Goal: Task Accomplishment & Management: Manage account settings

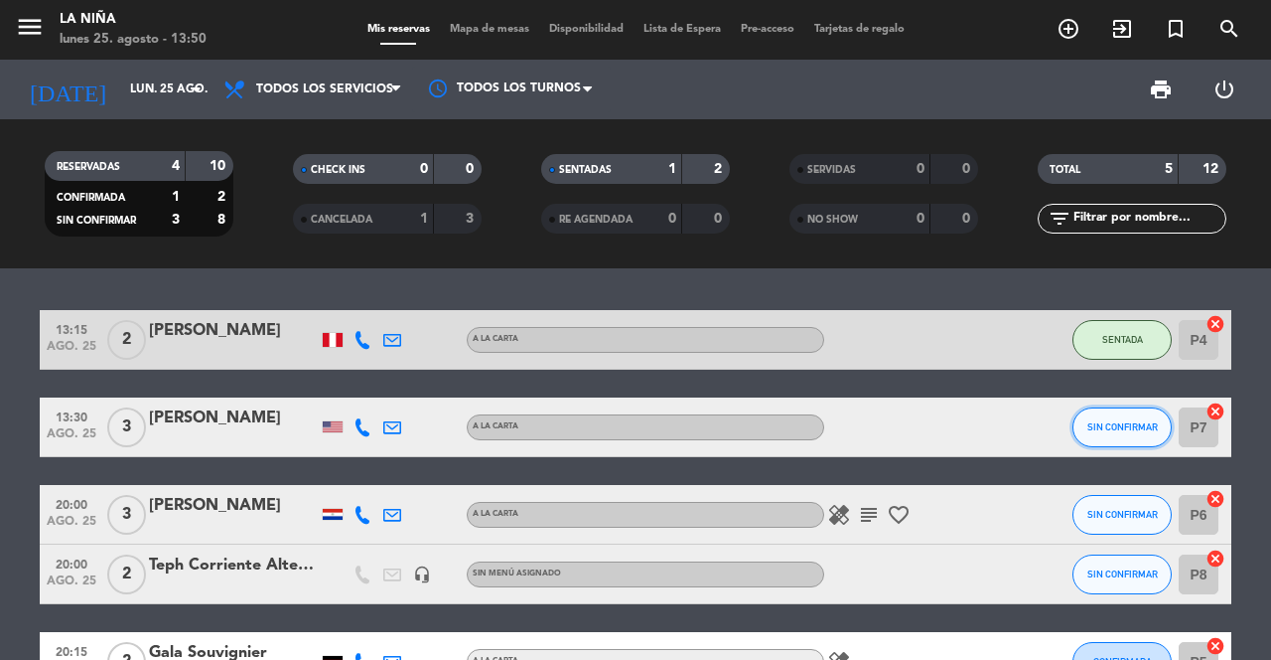
click at [1124, 424] on span "SIN CONFIRMAR" at bounding box center [1123, 426] width 71 height 11
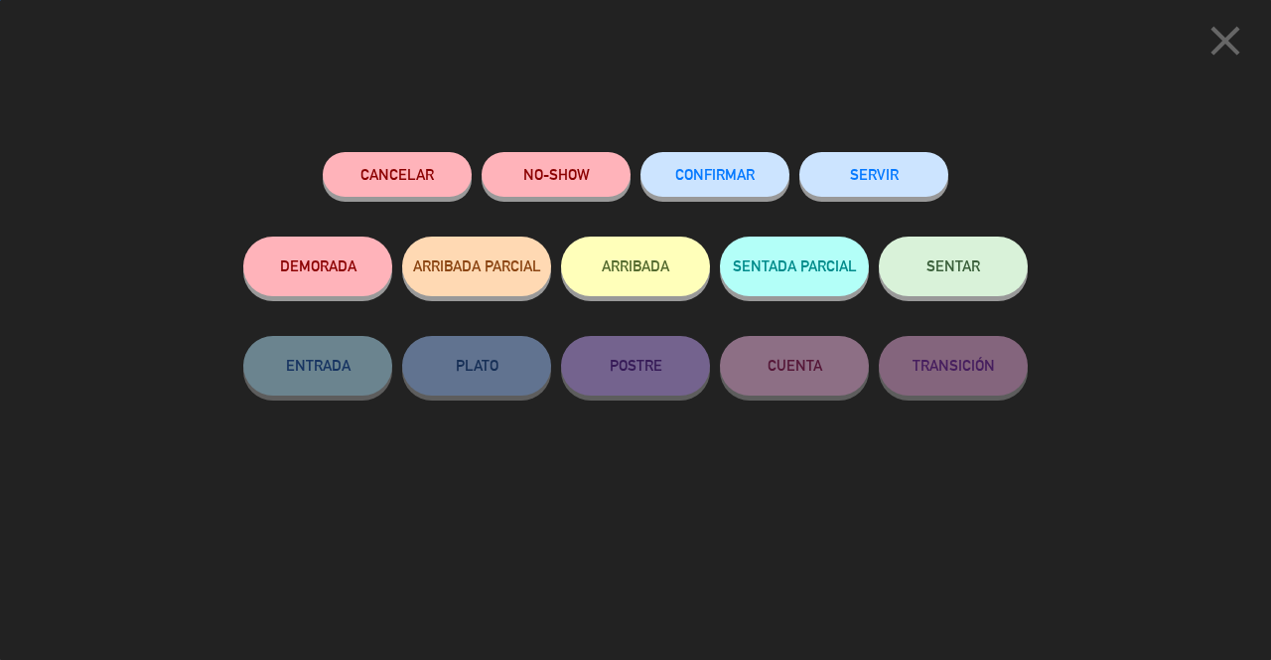
click at [960, 271] on span "SENTAR" at bounding box center [954, 265] width 54 height 17
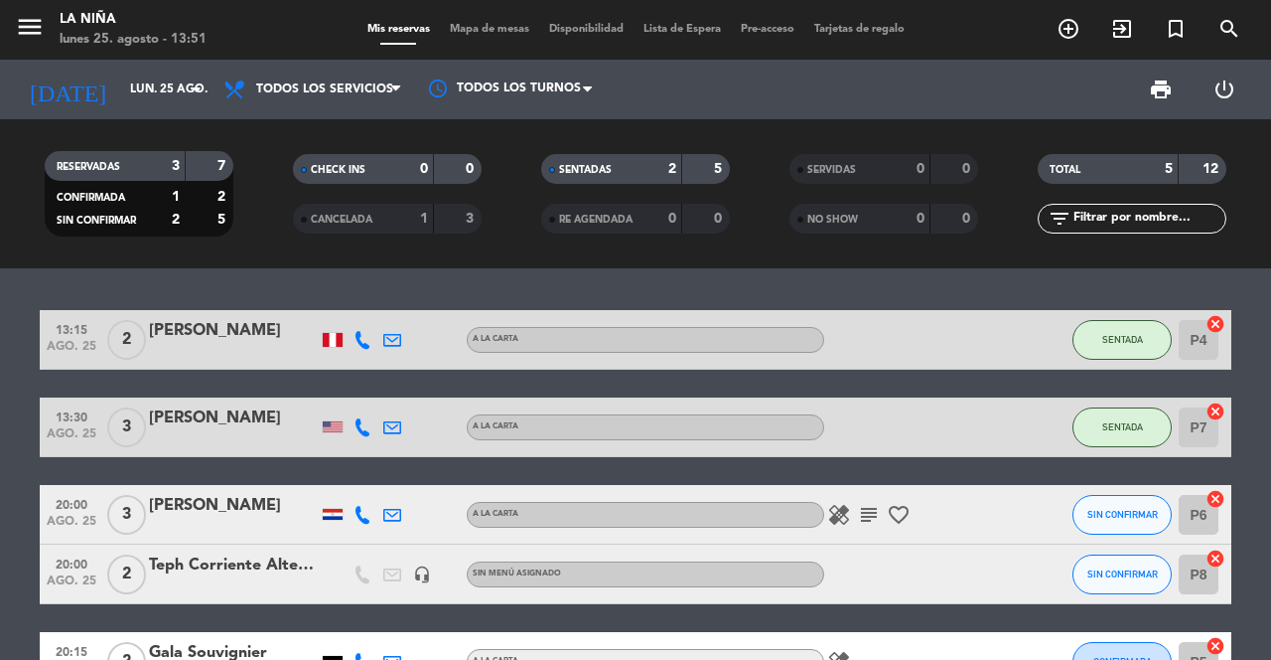
click at [176, 73] on input "lun. 25 ago." at bounding box center [199, 90] width 158 height 34
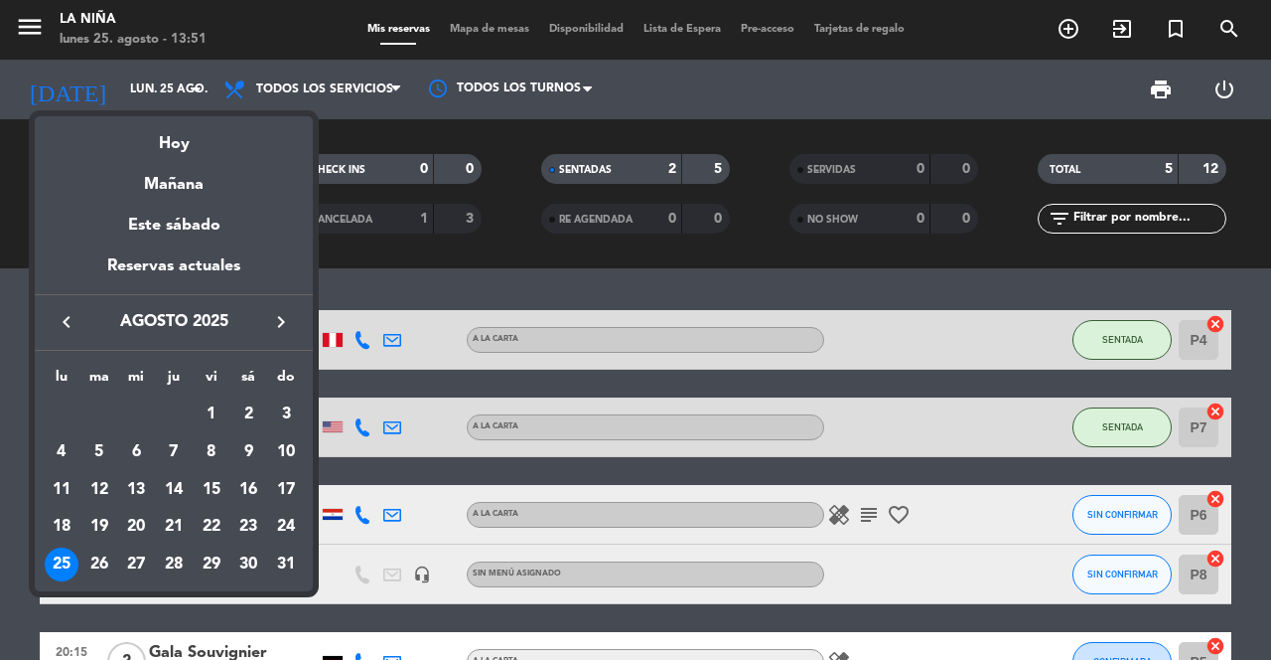
click at [193, 572] on td "29" at bounding box center [212, 564] width 38 height 38
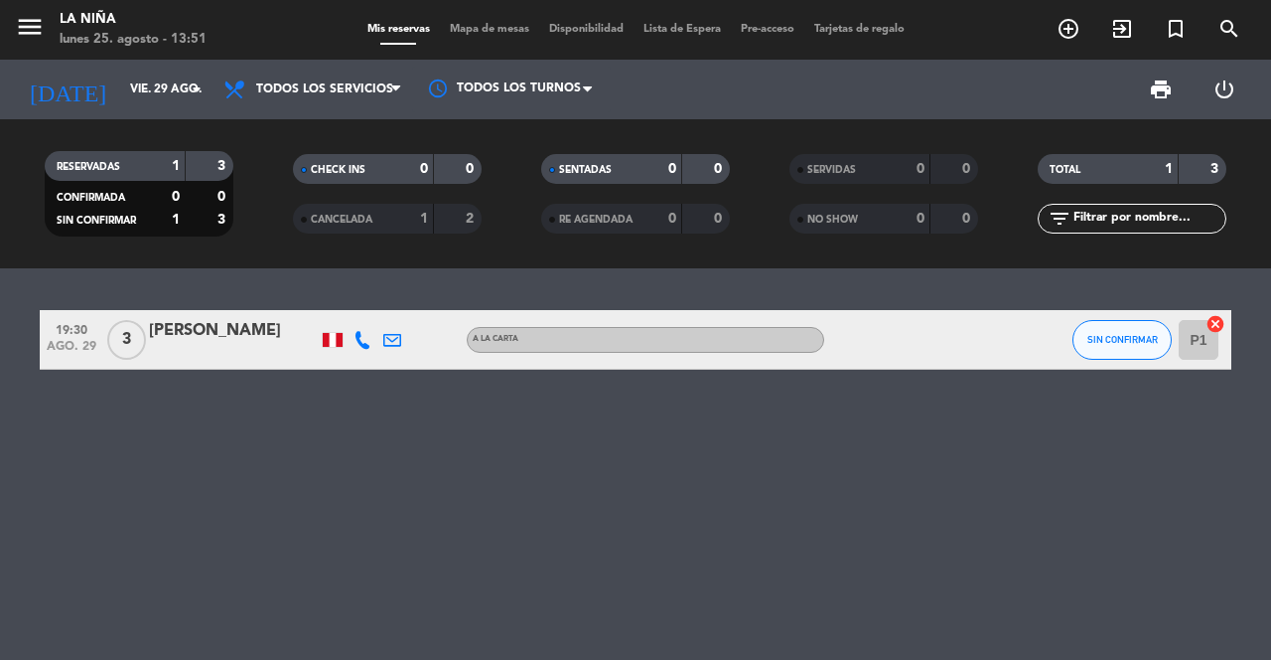
click at [140, 80] on input "vie. 29 ago." at bounding box center [199, 90] width 158 height 34
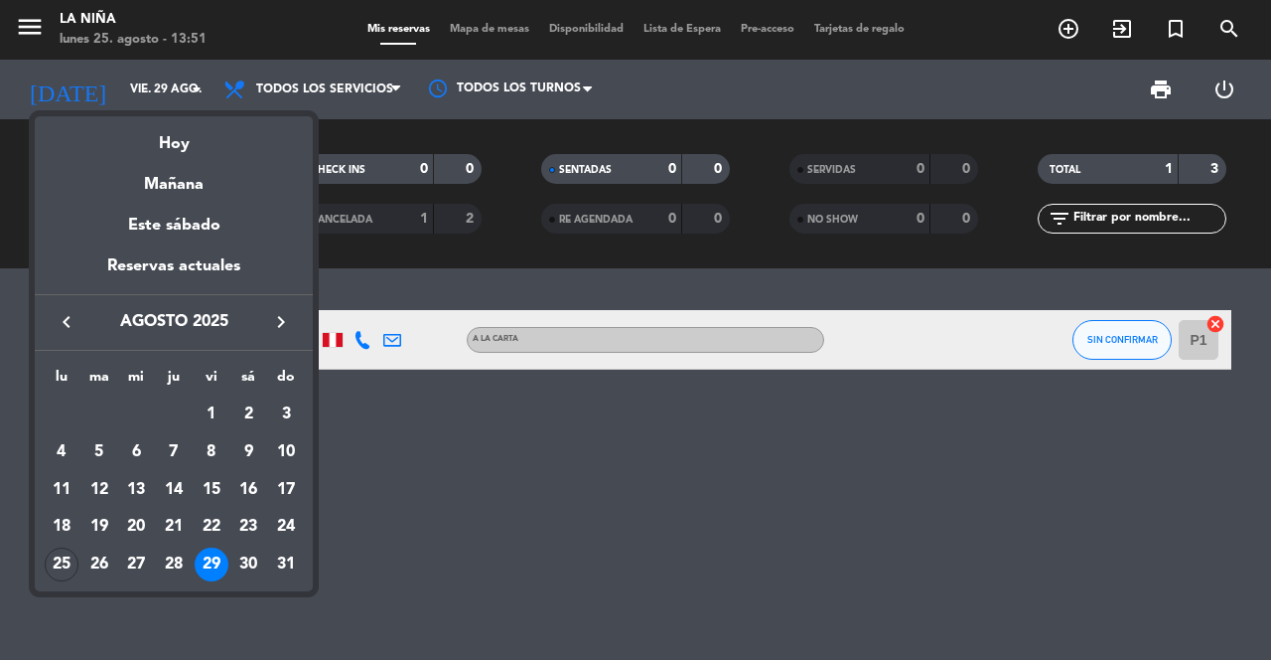
click at [63, 569] on div "25" at bounding box center [62, 564] width 34 height 34
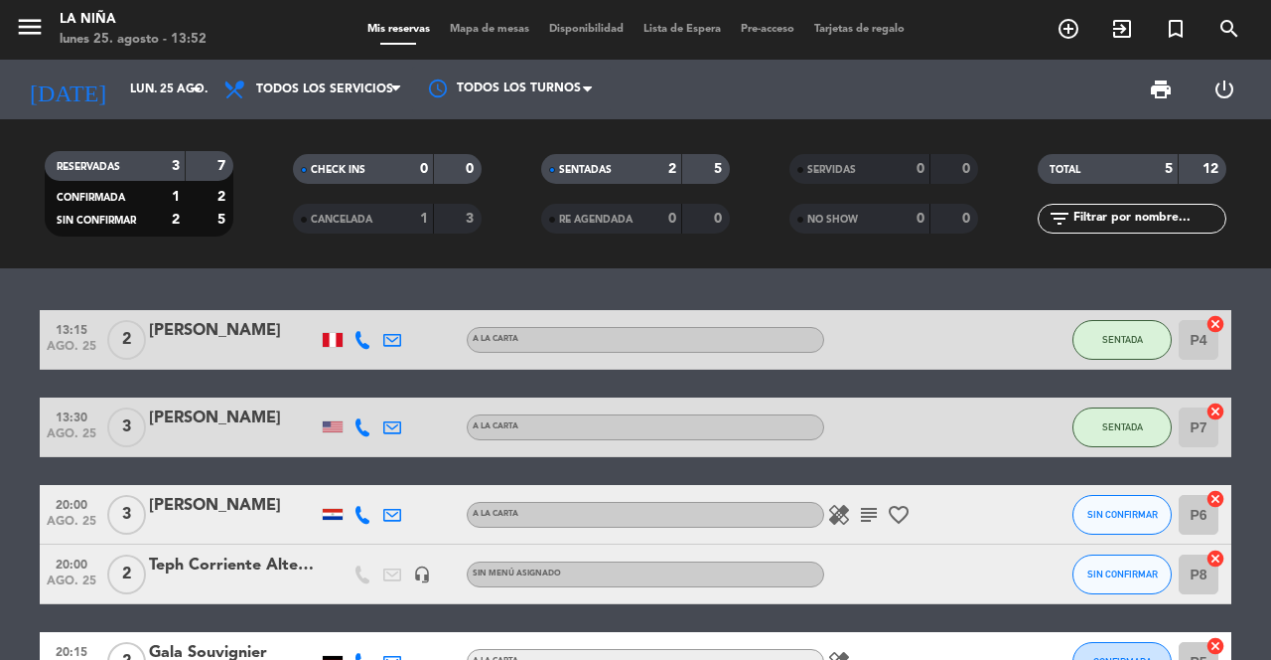
click at [178, 79] on input "lun. 25 ago." at bounding box center [199, 90] width 158 height 34
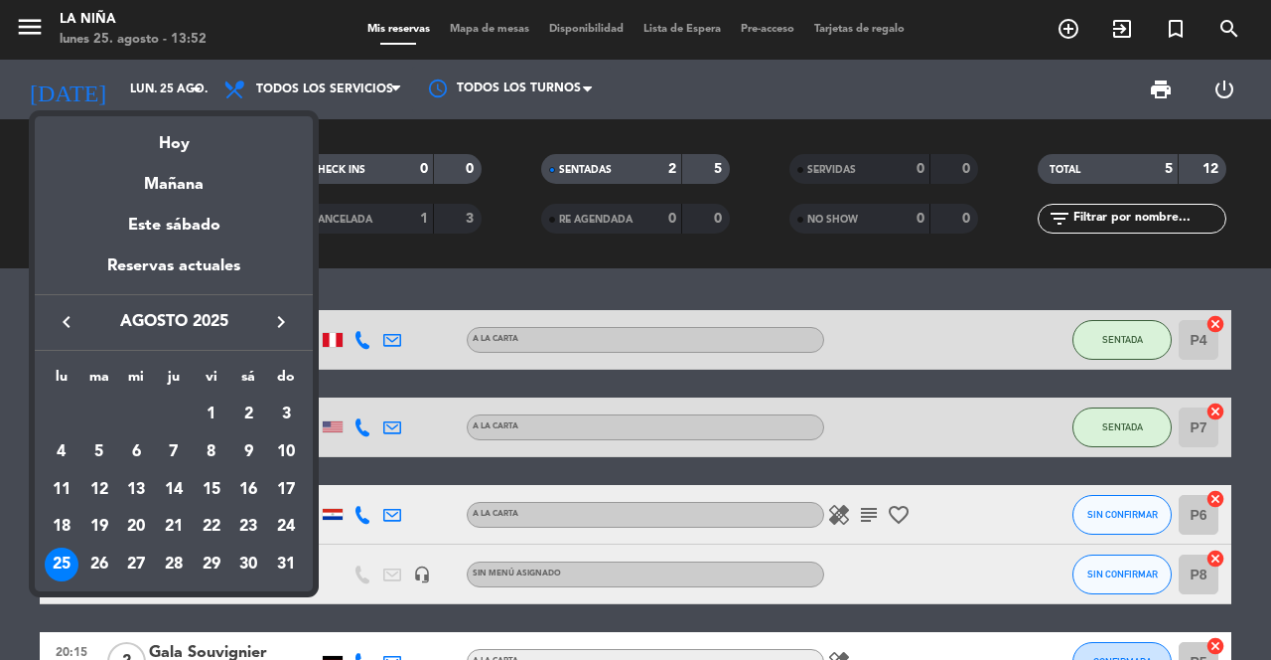
click at [155, 573] on td "28" at bounding box center [174, 564] width 38 height 38
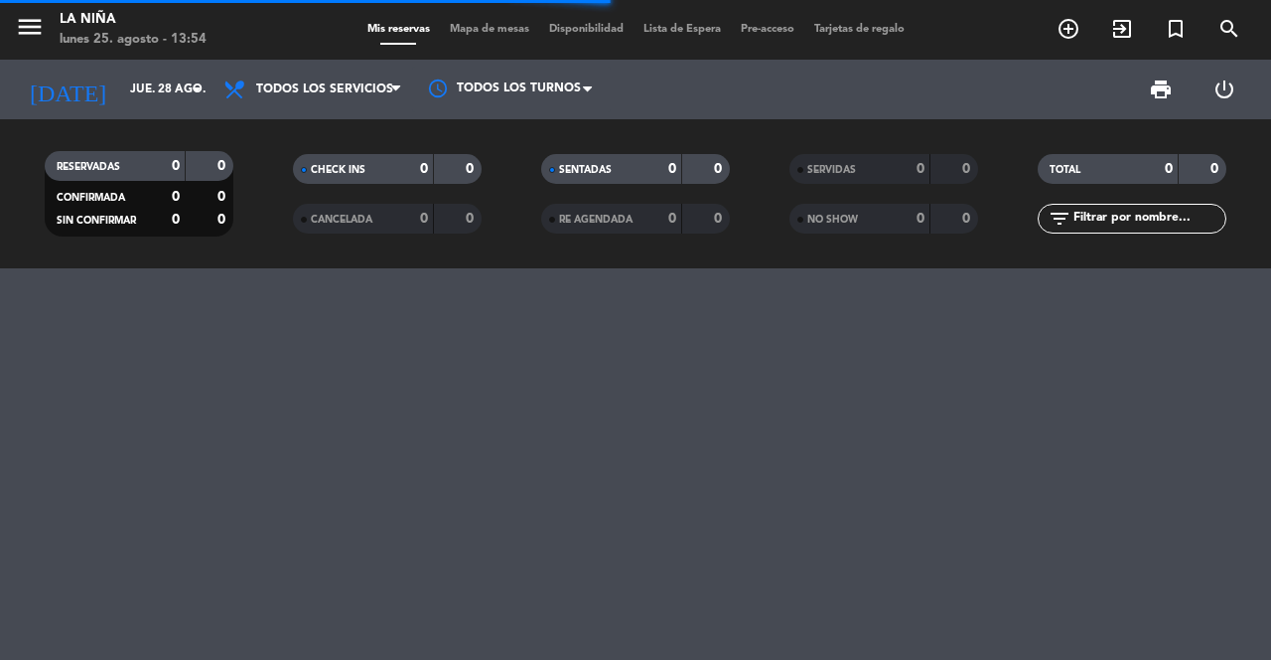
click at [172, 99] on input "jue. 28 ago." at bounding box center [199, 90] width 158 height 34
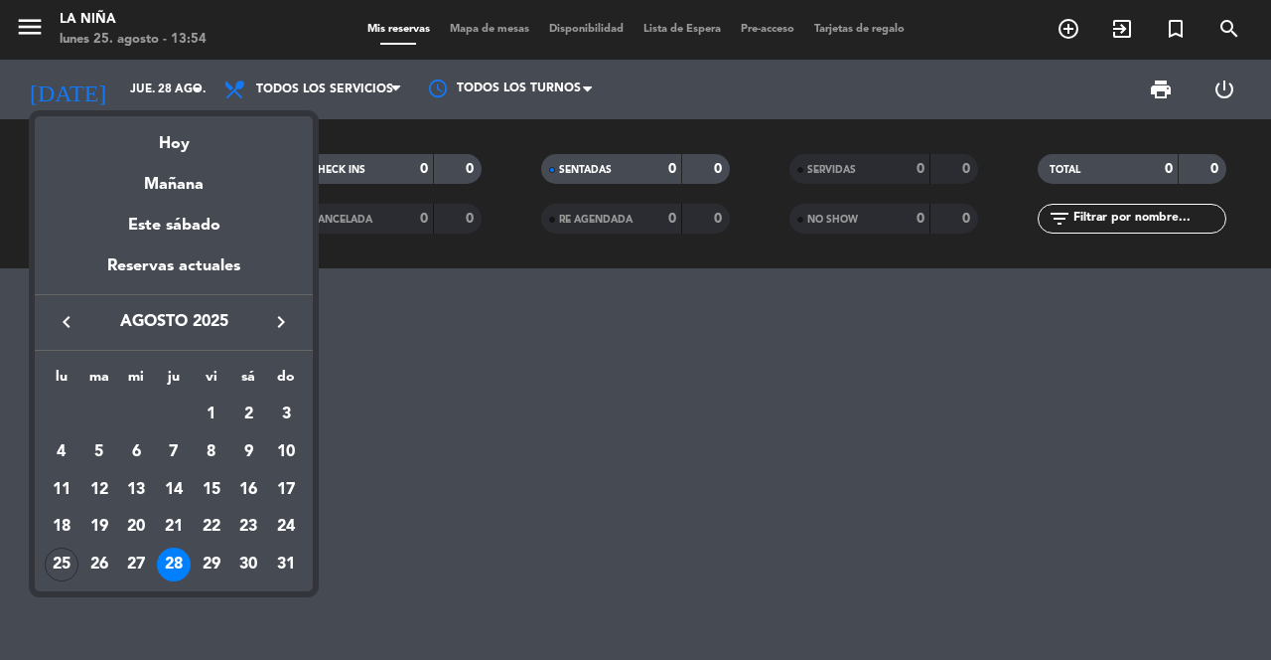
click at [142, 561] on div "27" at bounding box center [136, 564] width 34 height 34
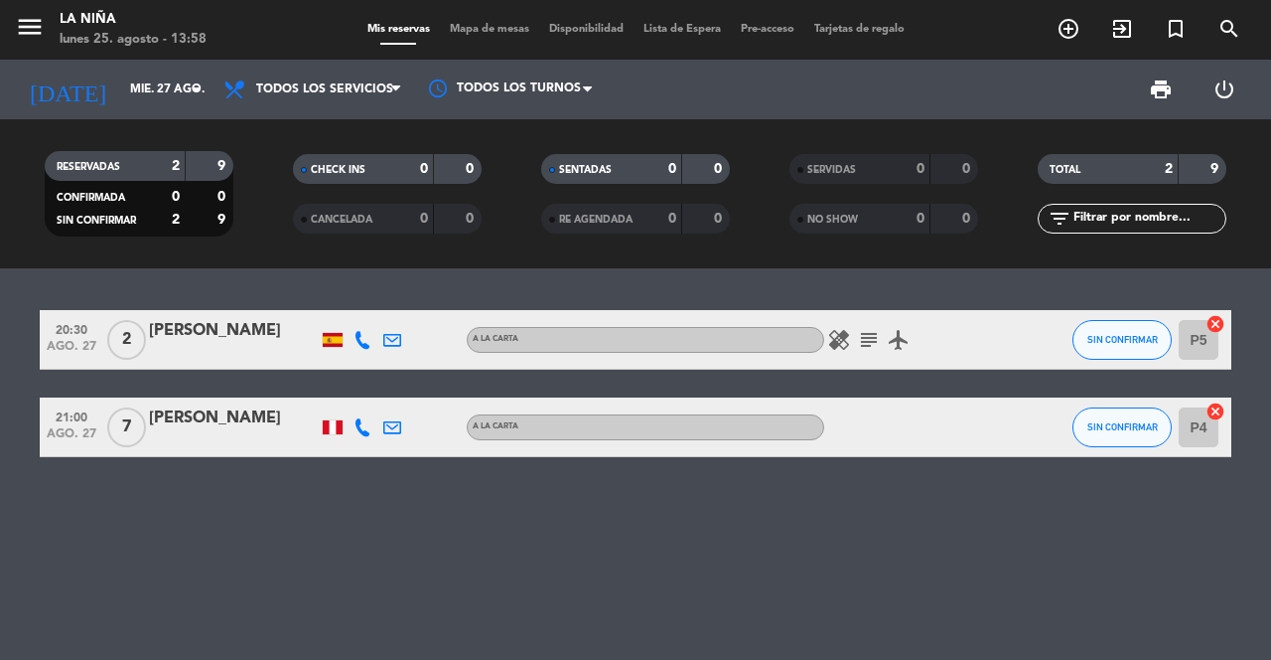
click at [221, 423] on div "[PERSON_NAME]" at bounding box center [233, 418] width 169 height 26
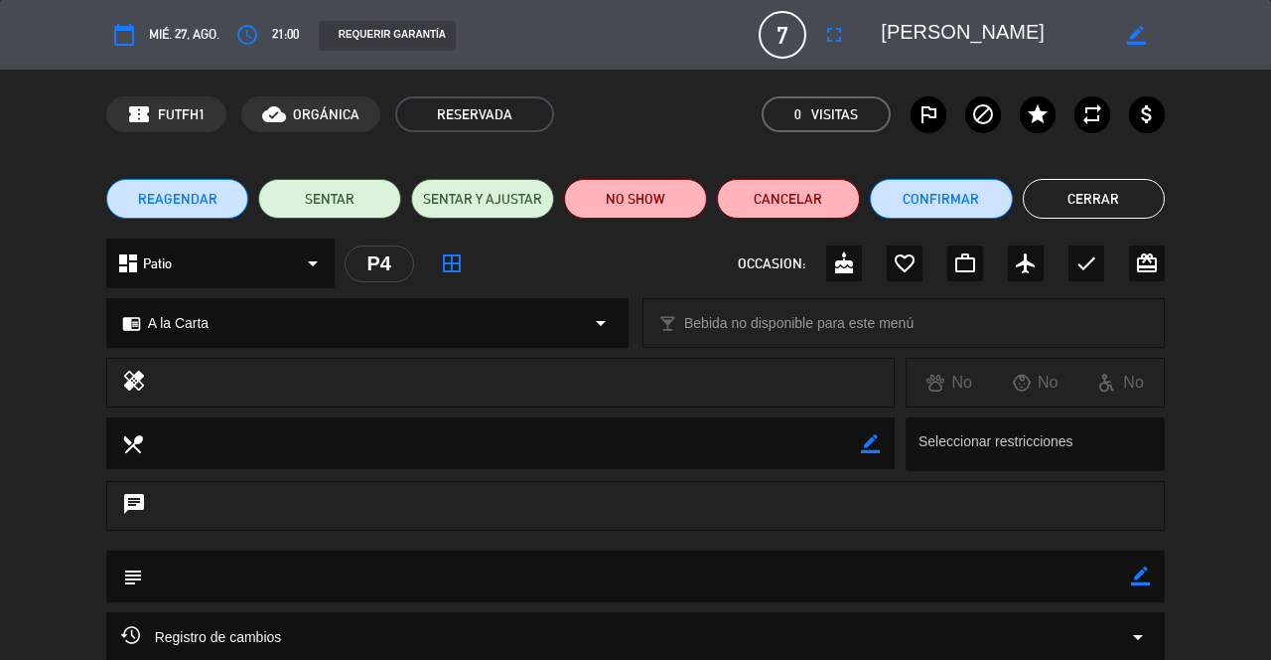
click at [835, 256] on icon "cake" at bounding box center [844, 263] width 24 height 24
click at [1087, 202] on button "Cerrar" at bounding box center [1094, 199] width 143 height 40
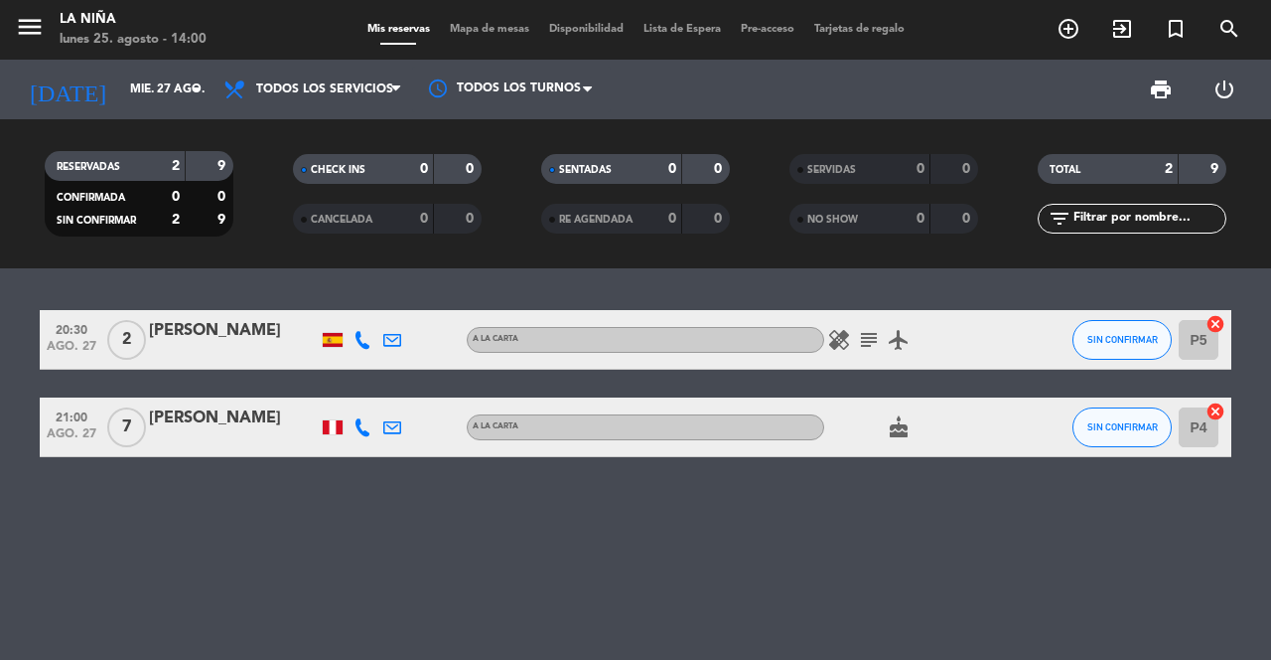
click at [169, 90] on input "mié. 27 ago." at bounding box center [199, 90] width 158 height 34
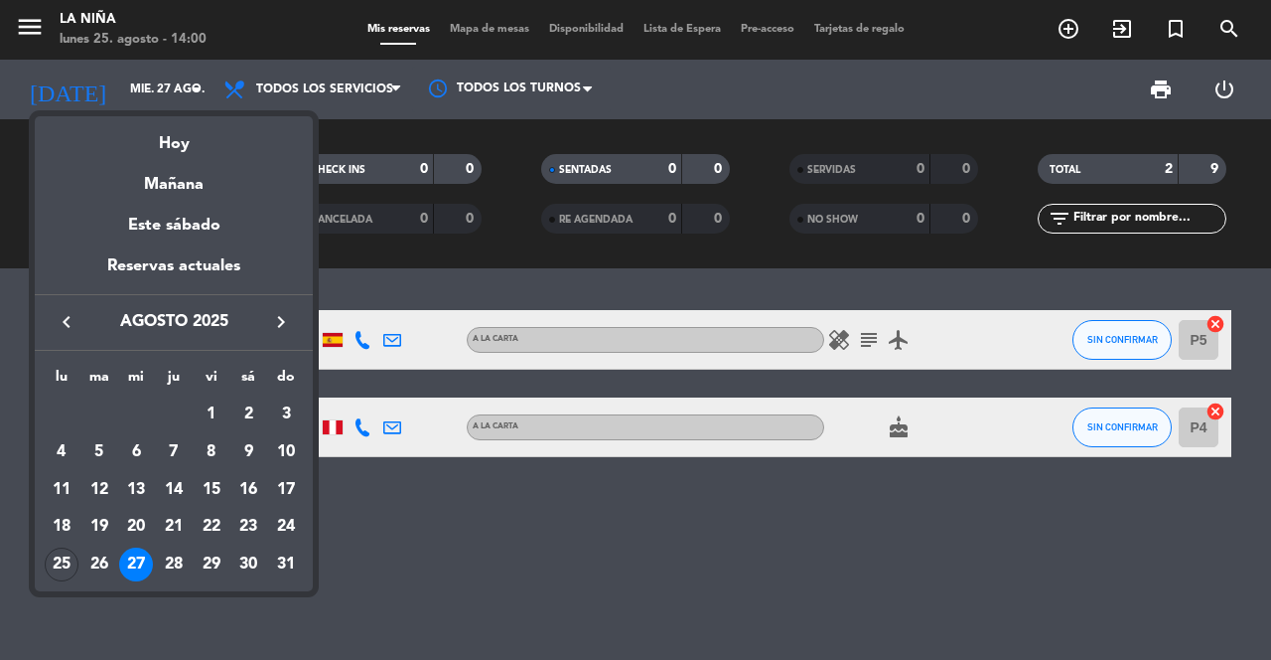
click at [66, 567] on div "25" at bounding box center [62, 564] width 34 height 34
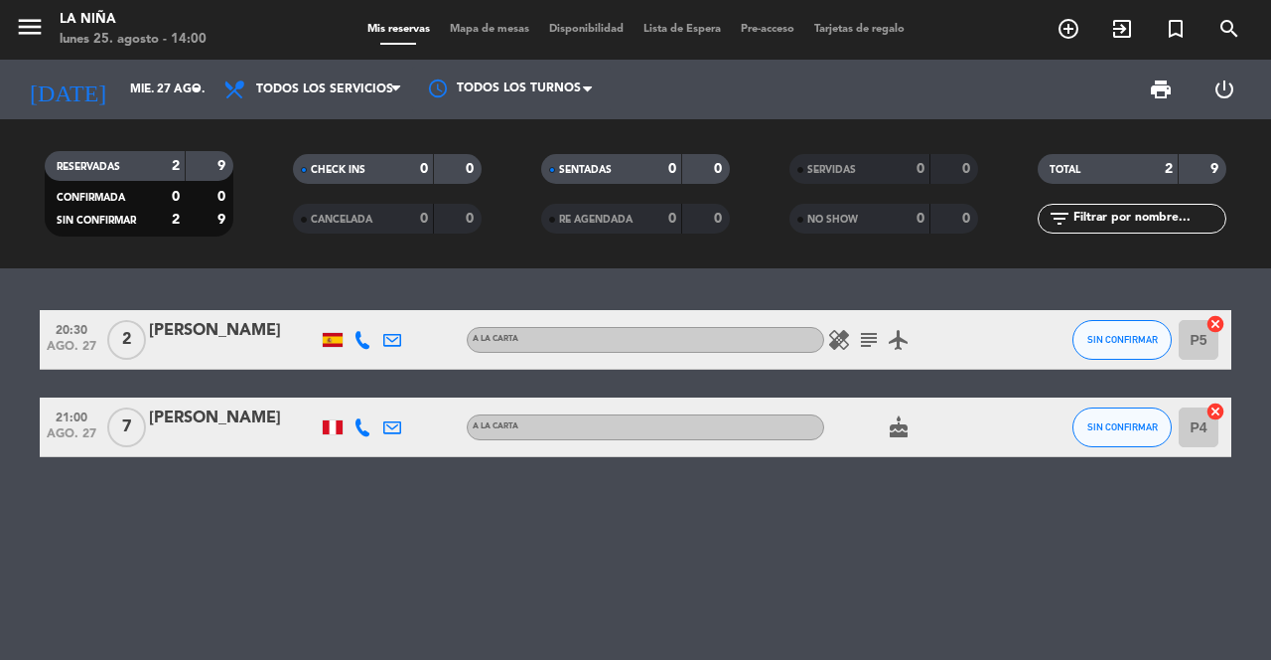
type input "lun. 25 ago."
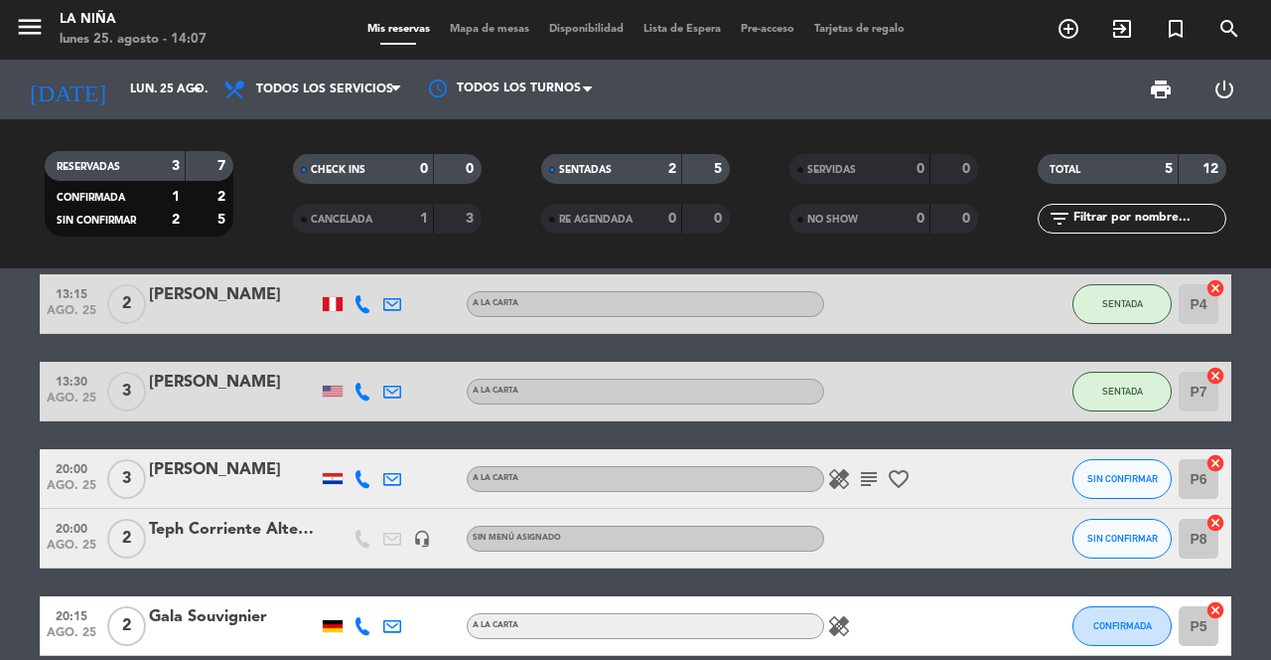
scroll to position [95, 0]
click at [843, 467] on icon "healing" at bounding box center [839, 479] width 24 height 24
click at [867, 467] on icon "subject" at bounding box center [869, 479] width 24 height 24
click at [902, 467] on icon "favorite_border" at bounding box center [899, 479] width 24 height 24
click at [806, 610] on div "13:15 [DATE] 2 [PERSON_NAME] A la Carta SENTADA P4 cancel 13:30 [DATE] 3 [PERSO…" at bounding box center [635, 463] width 1271 height 391
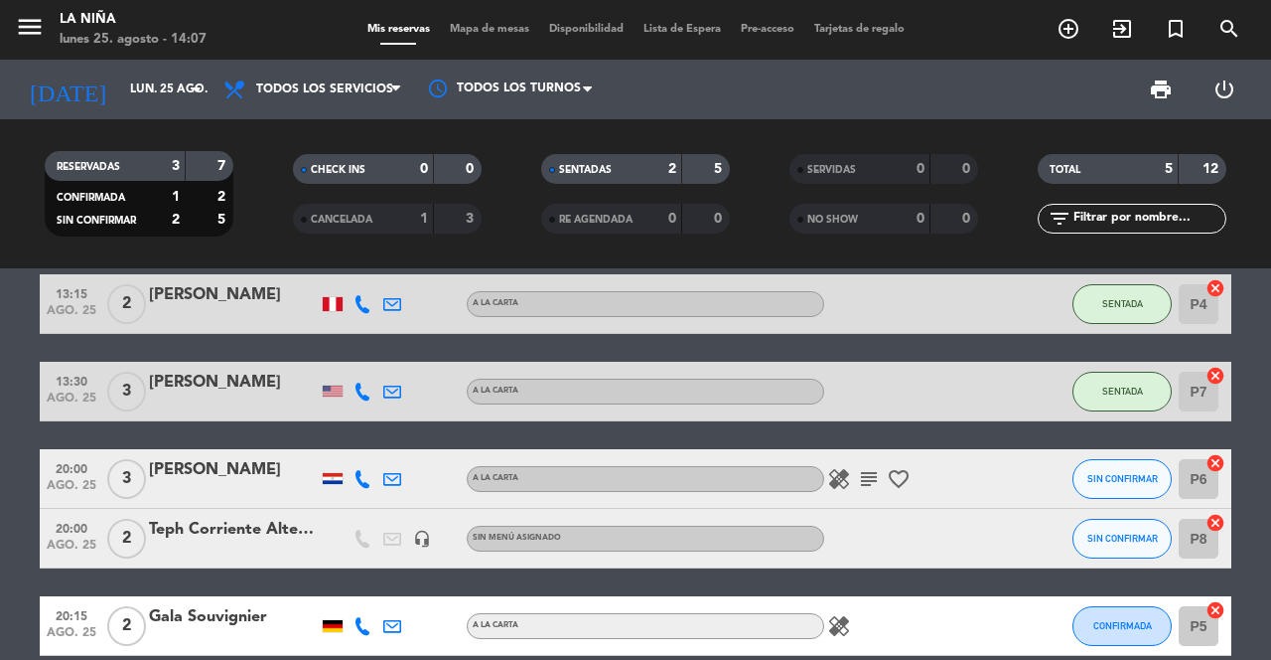
click at [368, 470] on icon at bounding box center [363, 479] width 18 height 18
click at [368, 617] on icon at bounding box center [363, 626] width 18 height 18
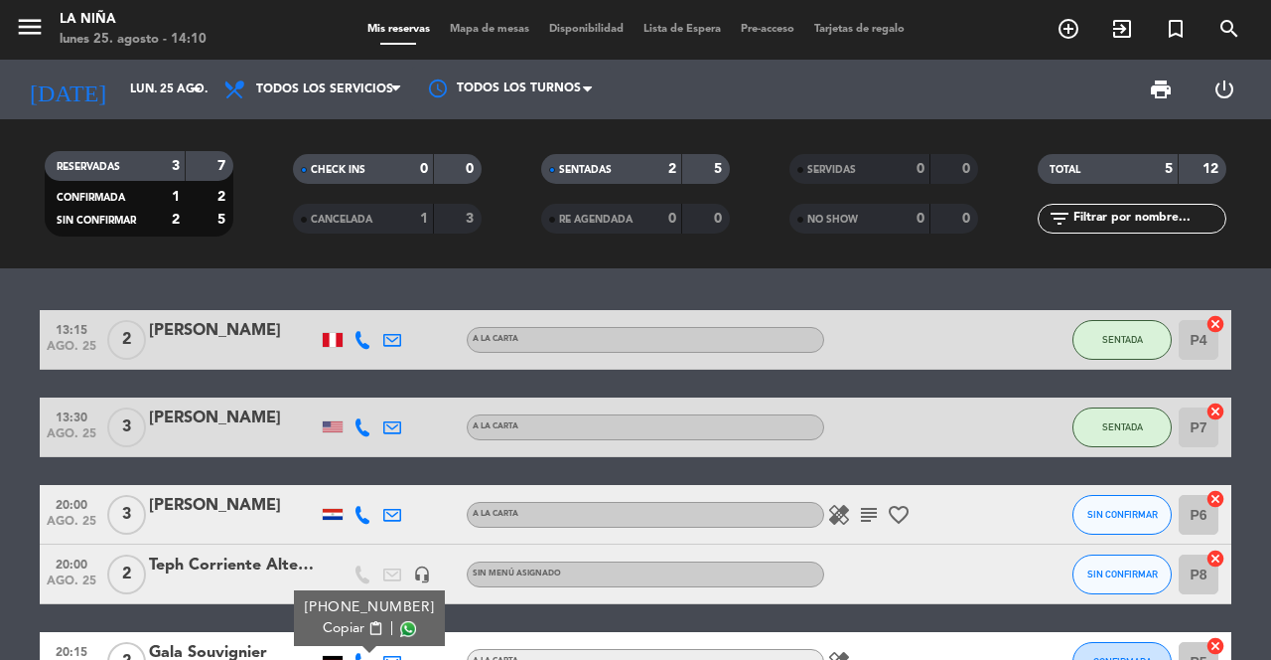
click at [974, 618] on div "13:15 [DATE] 2 [PERSON_NAME] A la Carta SENTADA P4 cancel 13:30 [DATE] 3 [PERSO…" at bounding box center [636, 500] width 1192 height 381
click at [902, 522] on icon "favorite_border" at bounding box center [899, 515] width 24 height 24
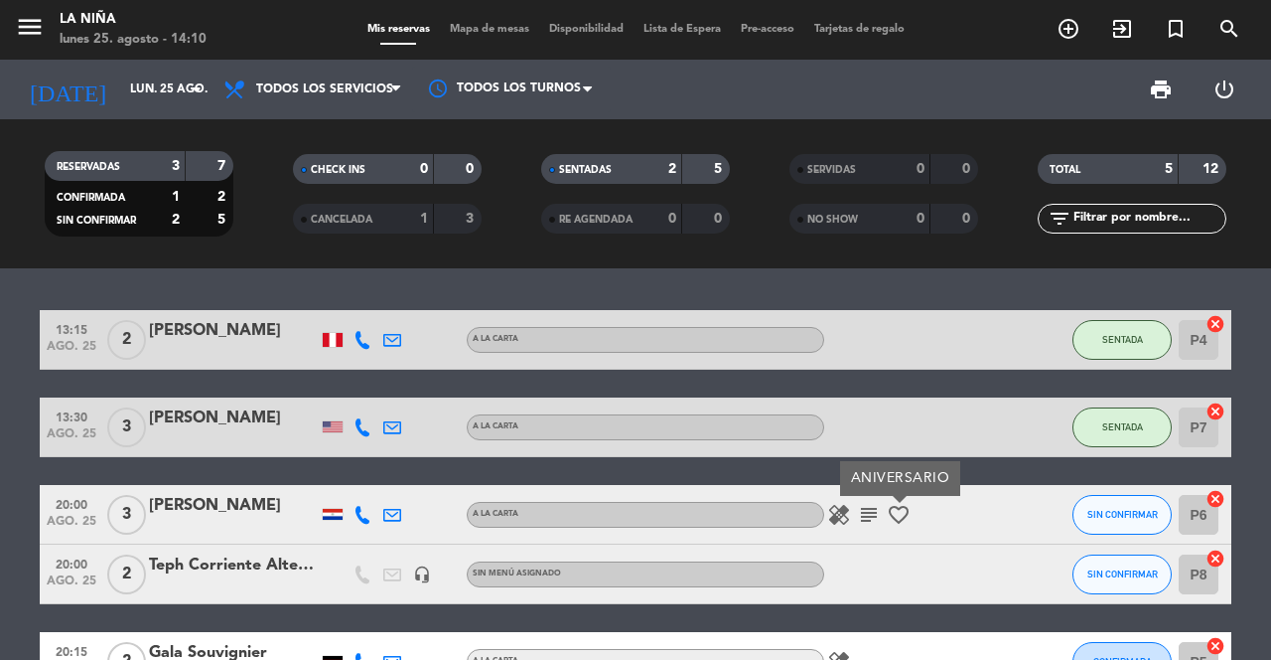
click at [864, 519] on icon "subject" at bounding box center [869, 515] width 24 height 24
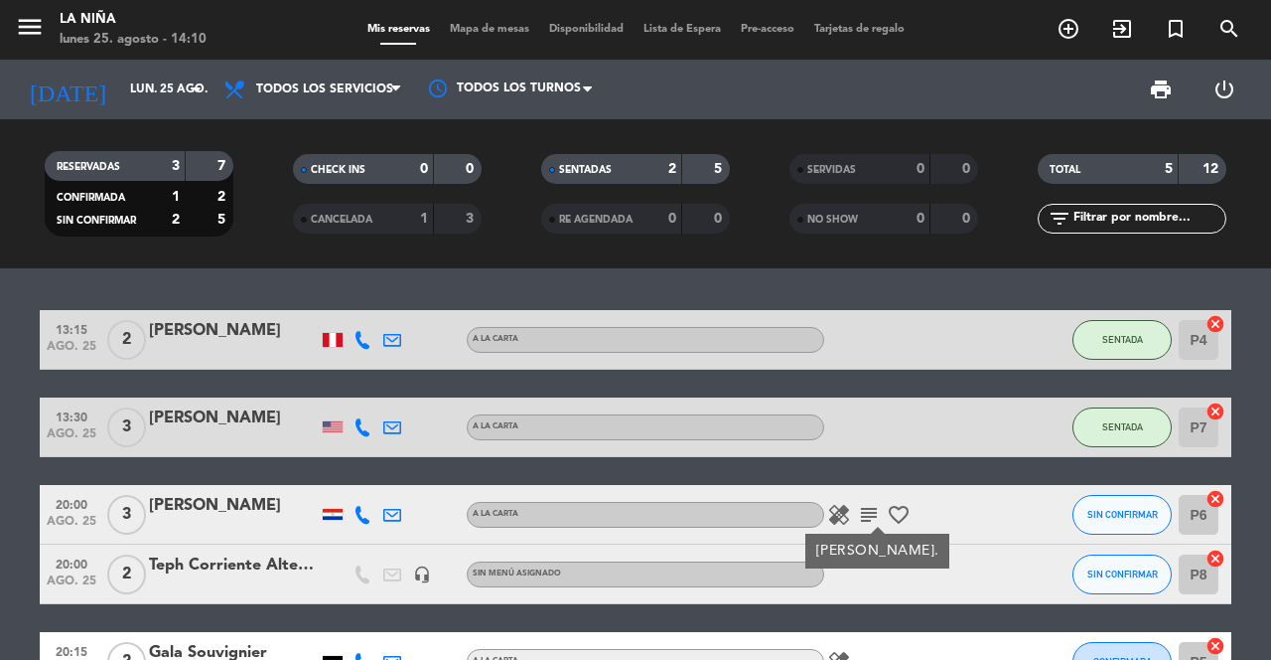
click at [834, 506] on icon "healing" at bounding box center [839, 515] width 24 height 24
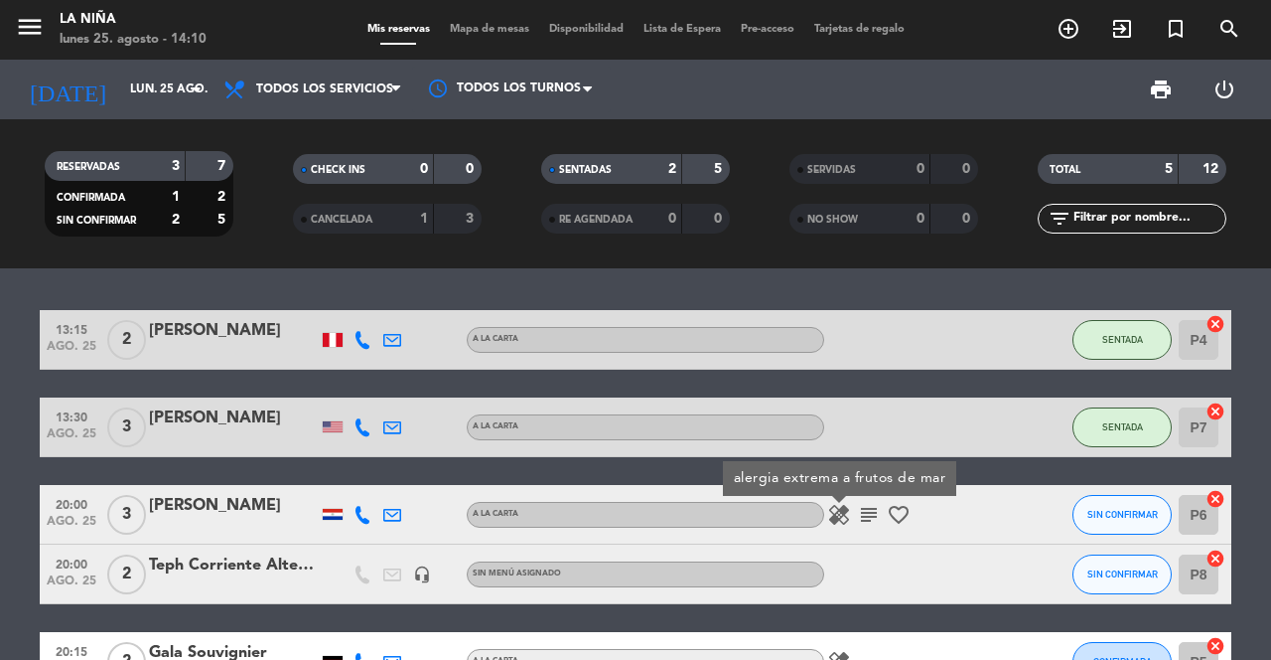
click at [861, 503] on icon "subject" at bounding box center [869, 515] width 24 height 24
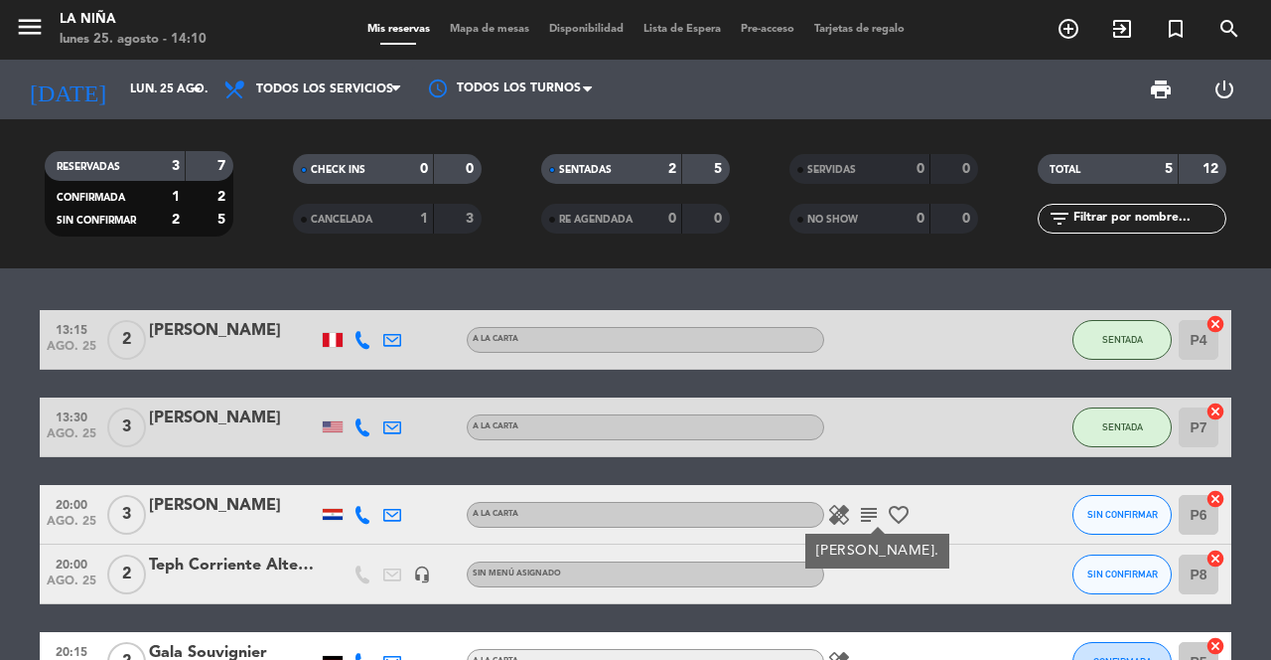
click at [827, 510] on icon "healing" at bounding box center [839, 515] width 24 height 24
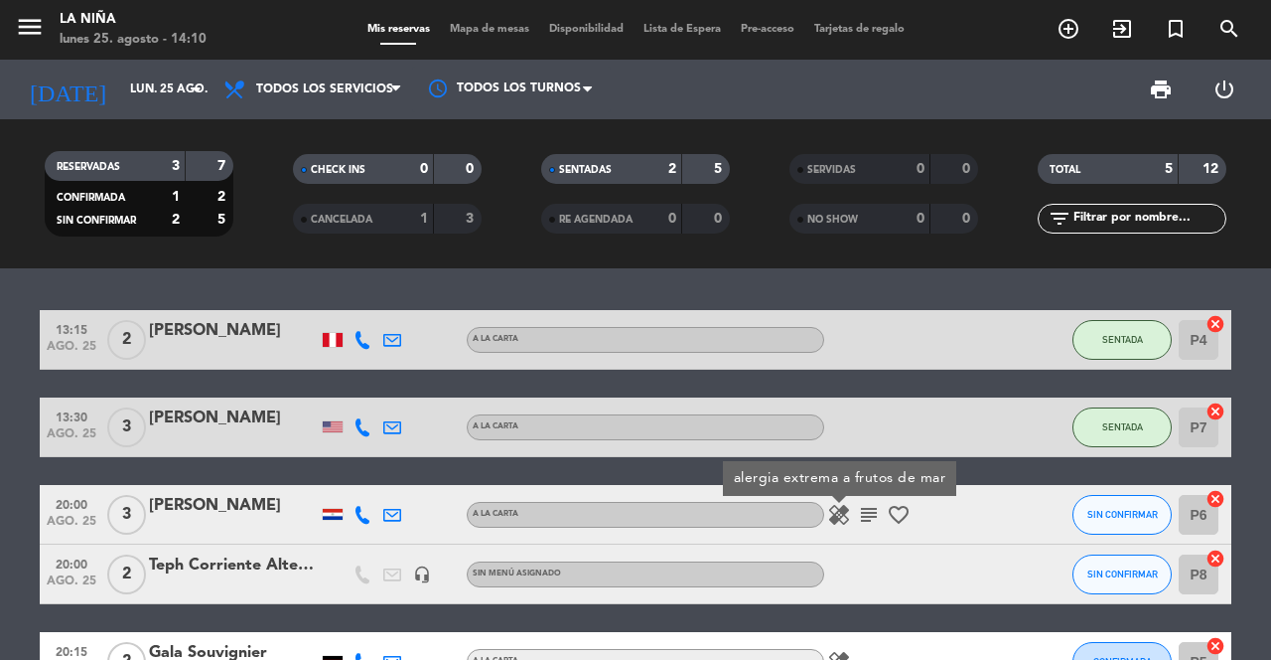
click at [872, 624] on div "13:15 [DATE] 2 [PERSON_NAME] A la Carta SENTADA P4 cancel 13:30 [DATE] 3 [PERSO…" at bounding box center [636, 500] width 1192 height 381
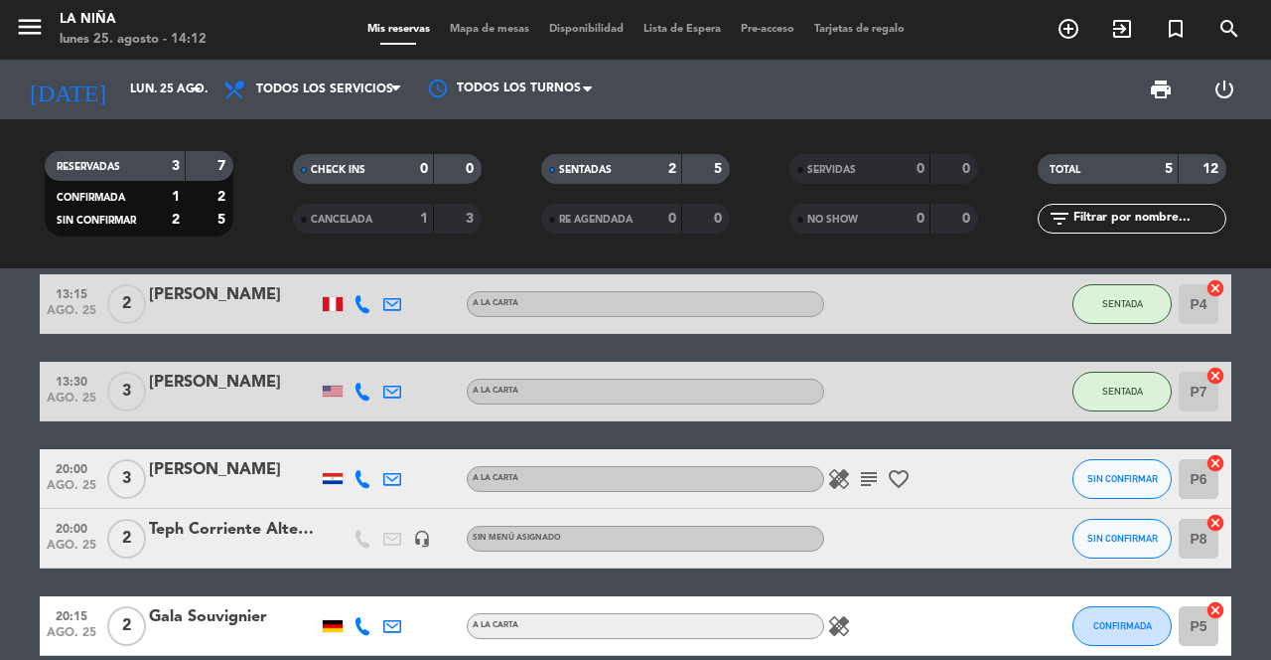
click at [248, 535] on div "Teph Corriente Alterna" at bounding box center [233, 529] width 169 height 26
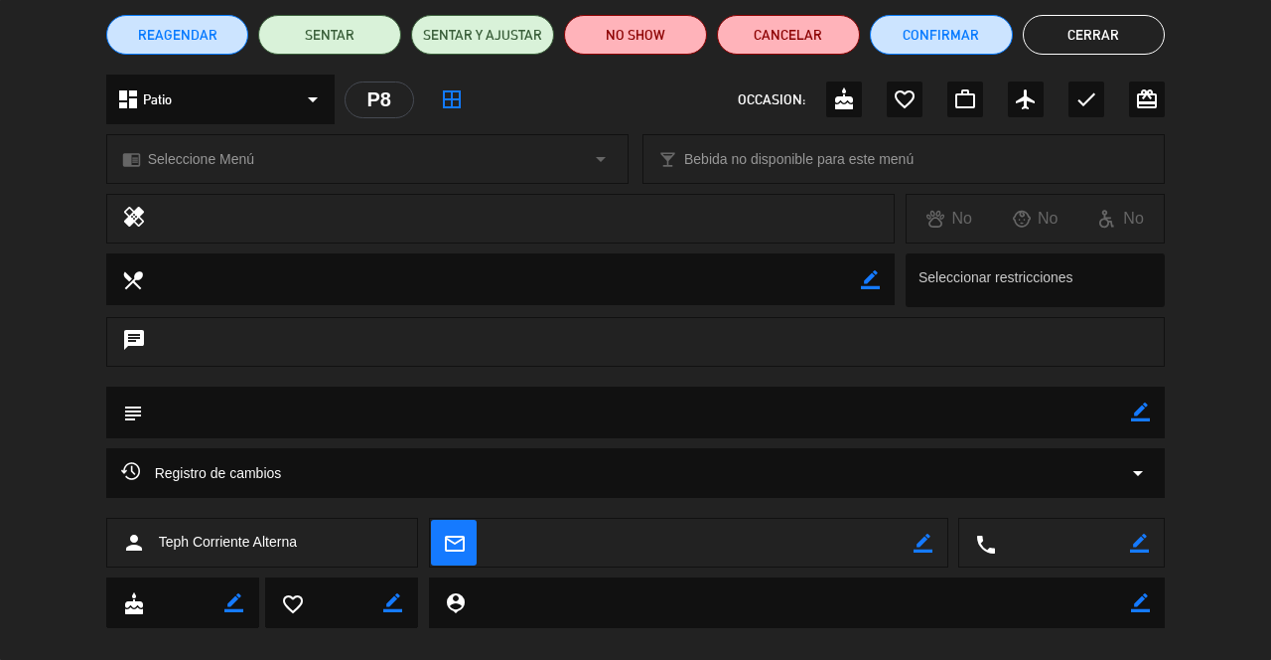
scroll to position [172, 0]
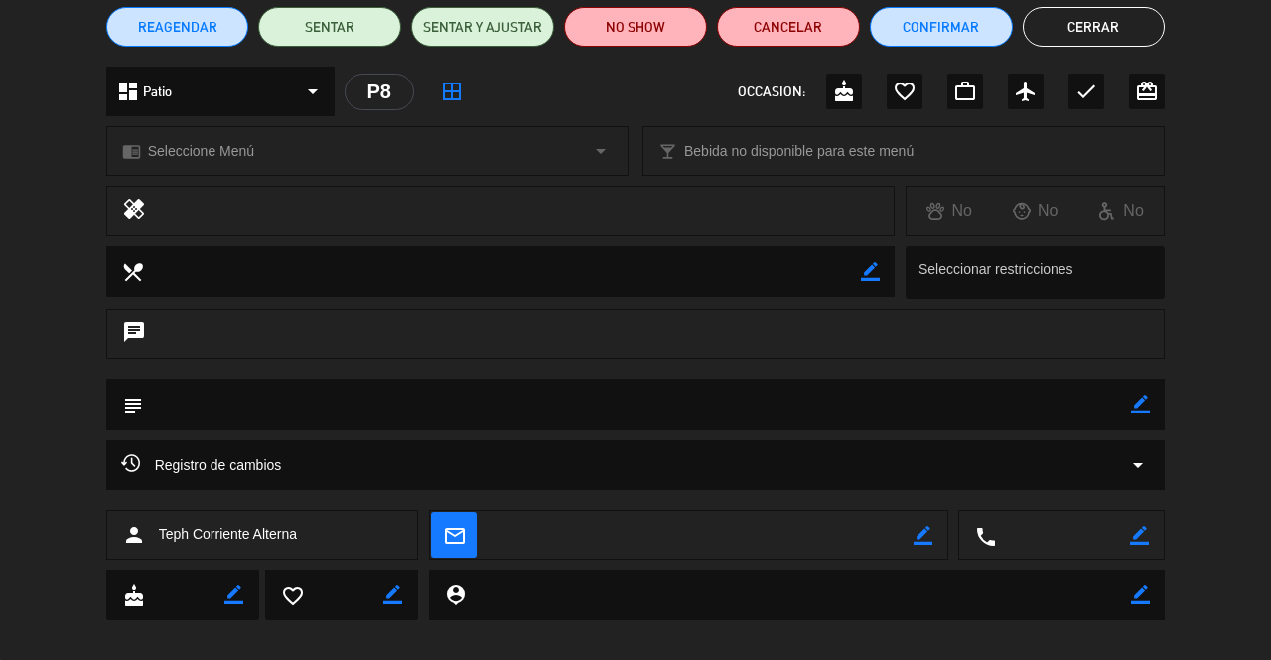
click at [1134, 411] on icon "border_color" at bounding box center [1140, 403] width 19 height 19
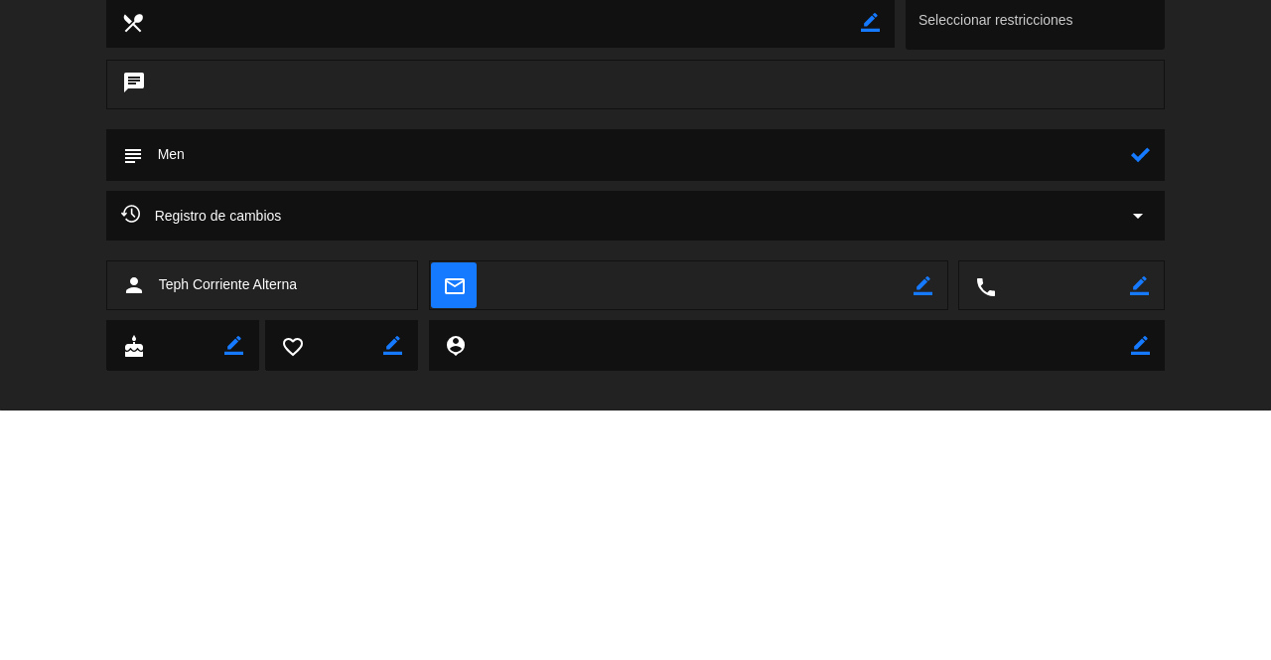
type textarea "Menu"
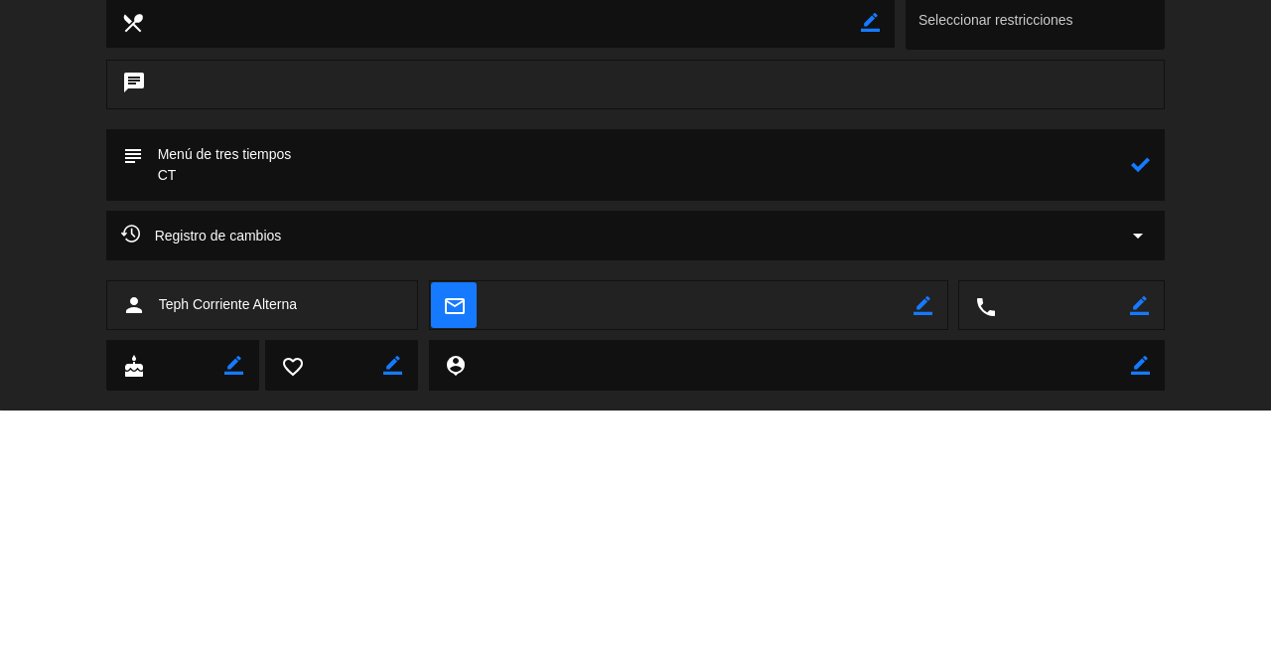
click at [1126, 417] on textarea at bounding box center [637, 414] width 989 height 72
click at [1124, 421] on textarea at bounding box center [637, 414] width 989 height 72
type textarea "Menú de tres tiempos CT"
click at [1143, 419] on icon at bounding box center [1140, 413] width 19 height 19
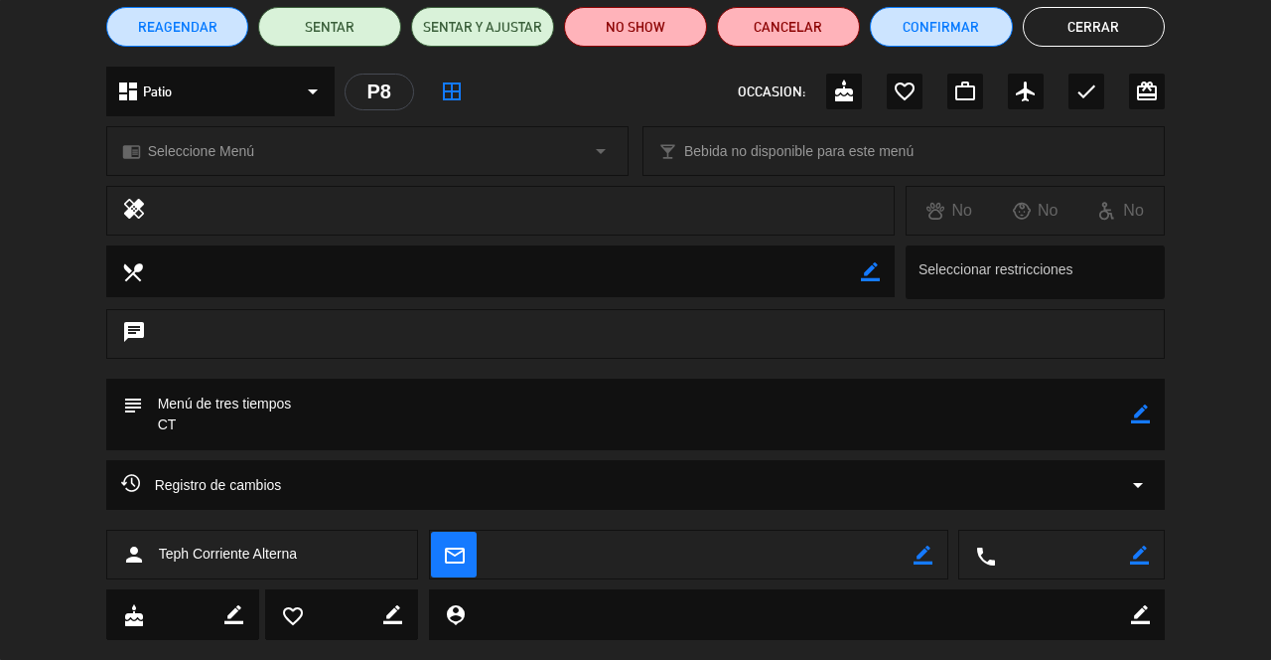
click at [1119, 37] on button "Cerrar" at bounding box center [1094, 27] width 143 height 40
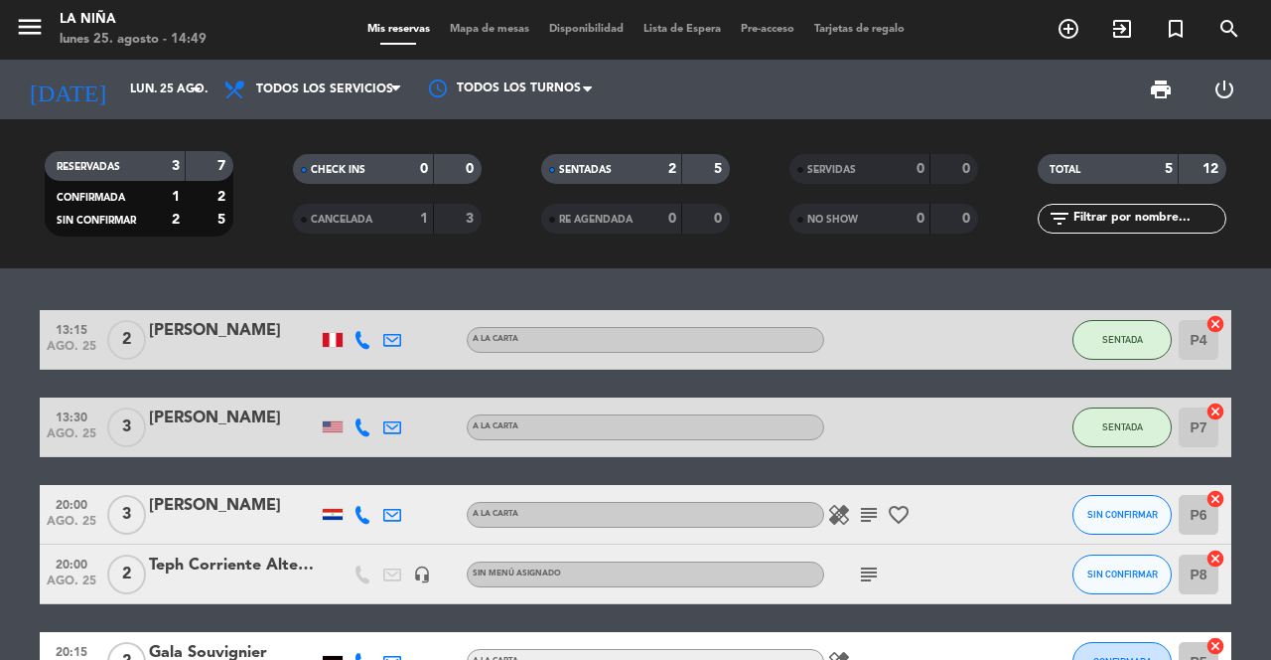
scroll to position [36, 0]
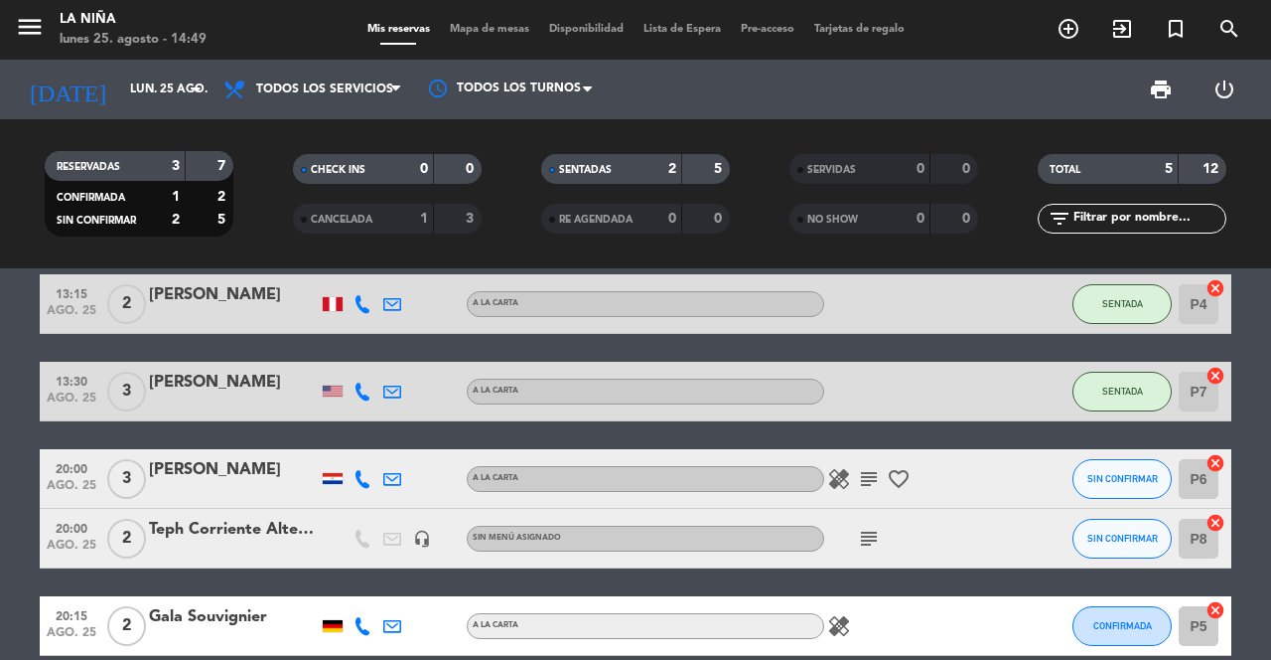
click at [440, 206] on div "CANCELADA 1 3" at bounding box center [387, 219] width 189 height 30
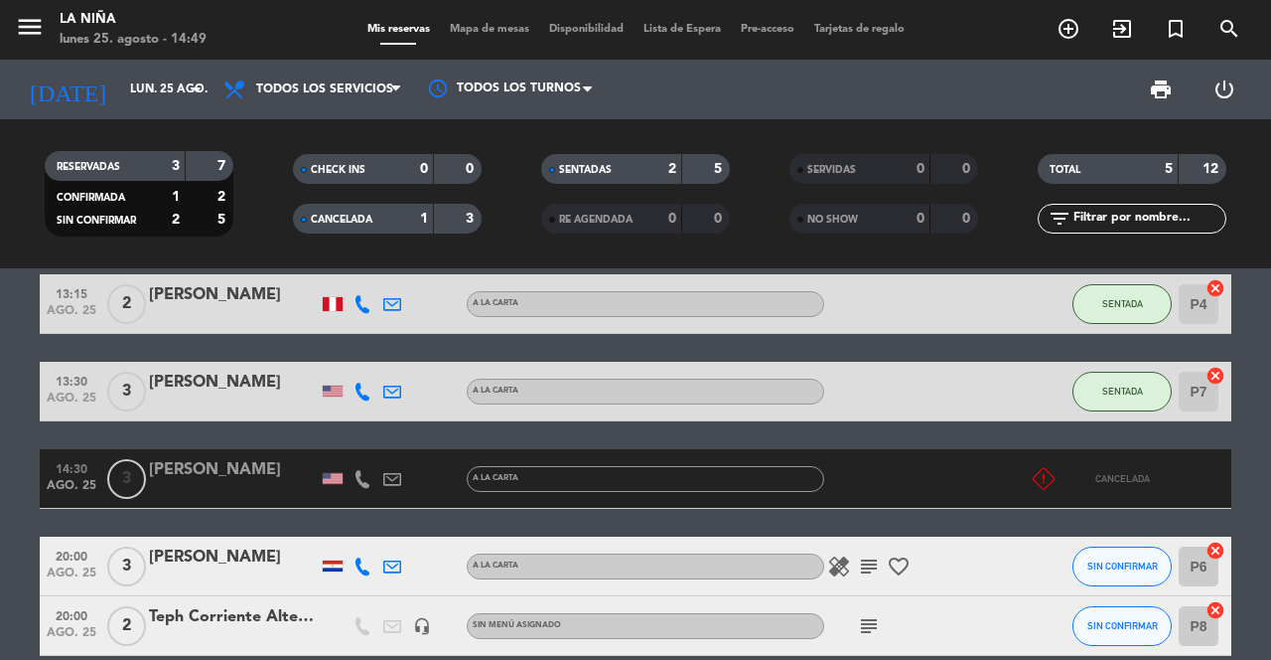
click at [446, 227] on div "3" at bounding box center [458, 219] width 38 height 23
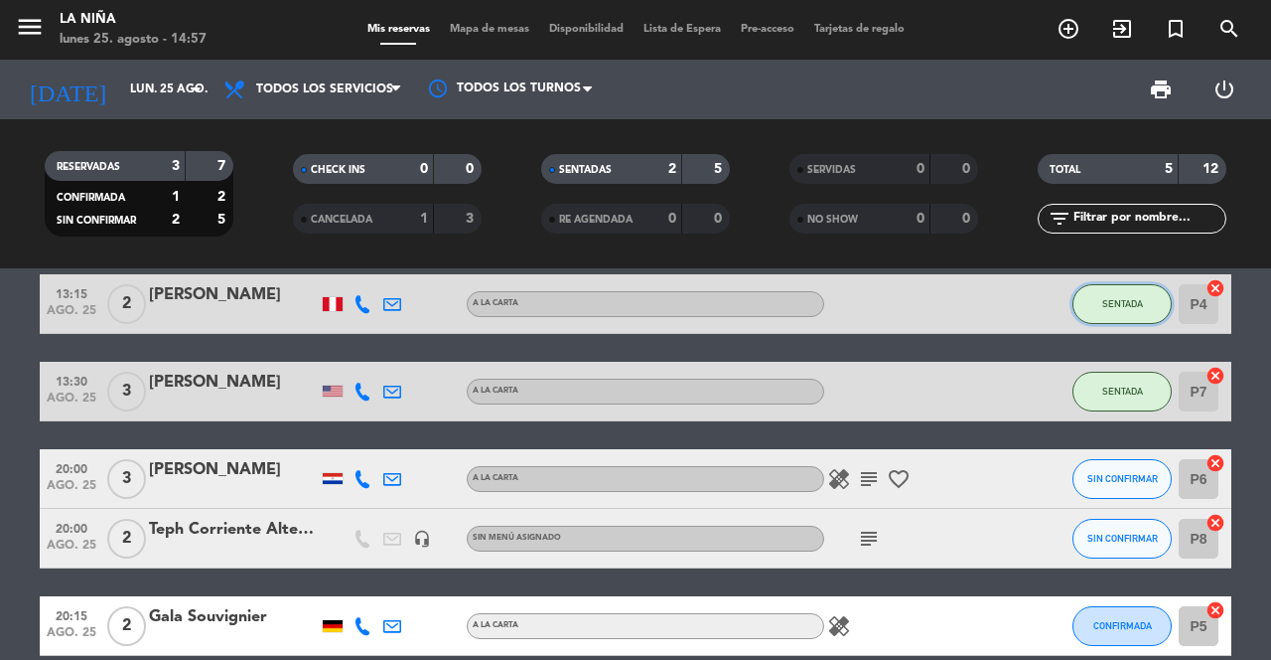
click at [1112, 285] on button "SENTADA" at bounding box center [1122, 304] width 99 height 40
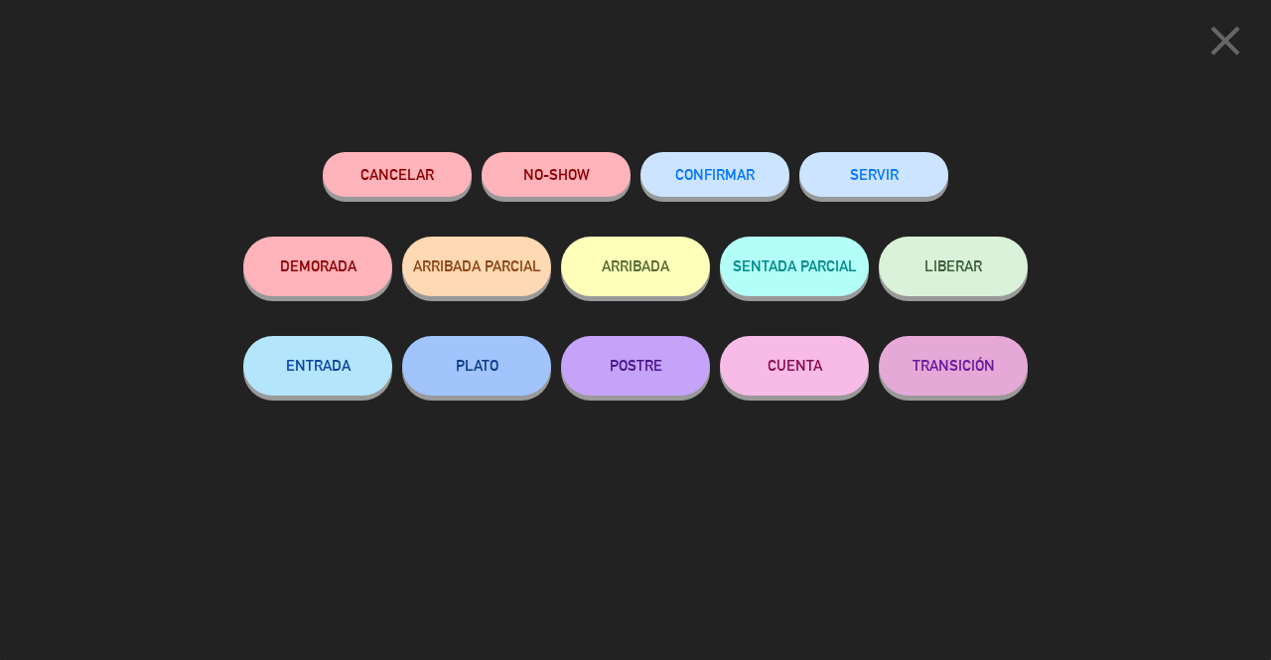
click at [859, 174] on button "SERVIR" at bounding box center [874, 174] width 149 height 45
click at [876, 194] on button "SERVIR" at bounding box center [874, 174] width 149 height 45
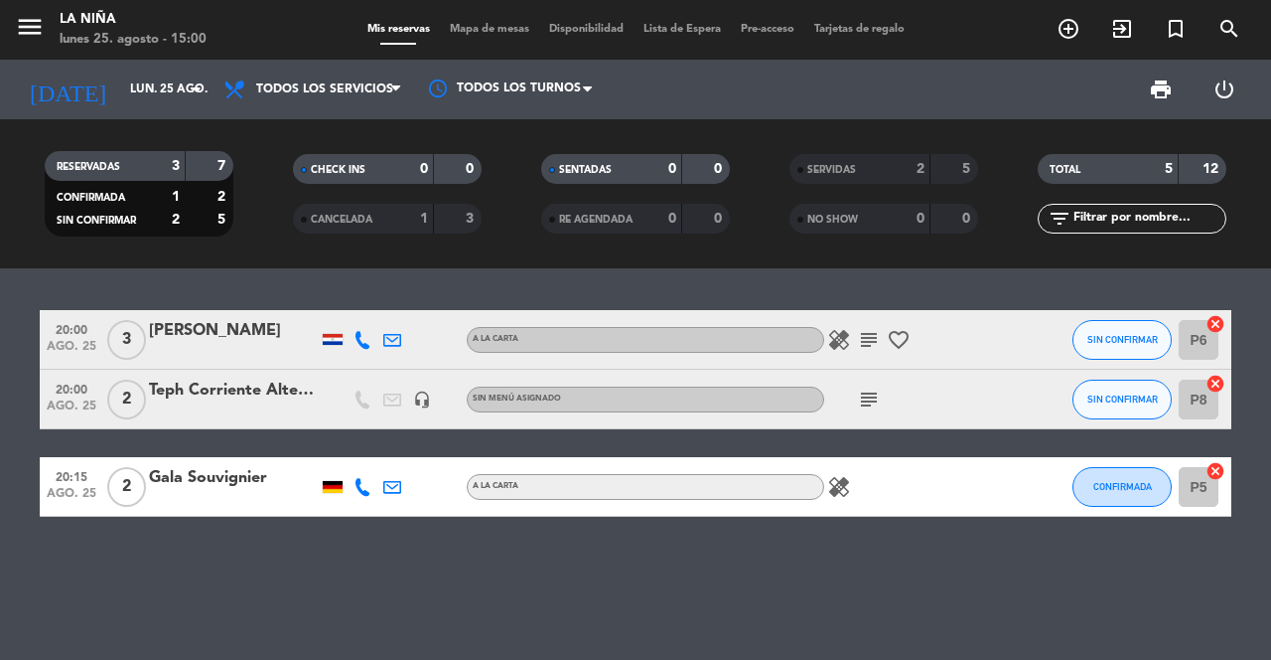
click at [181, 101] on input "lun. 25 ago." at bounding box center [199, 90] width 158 height 34
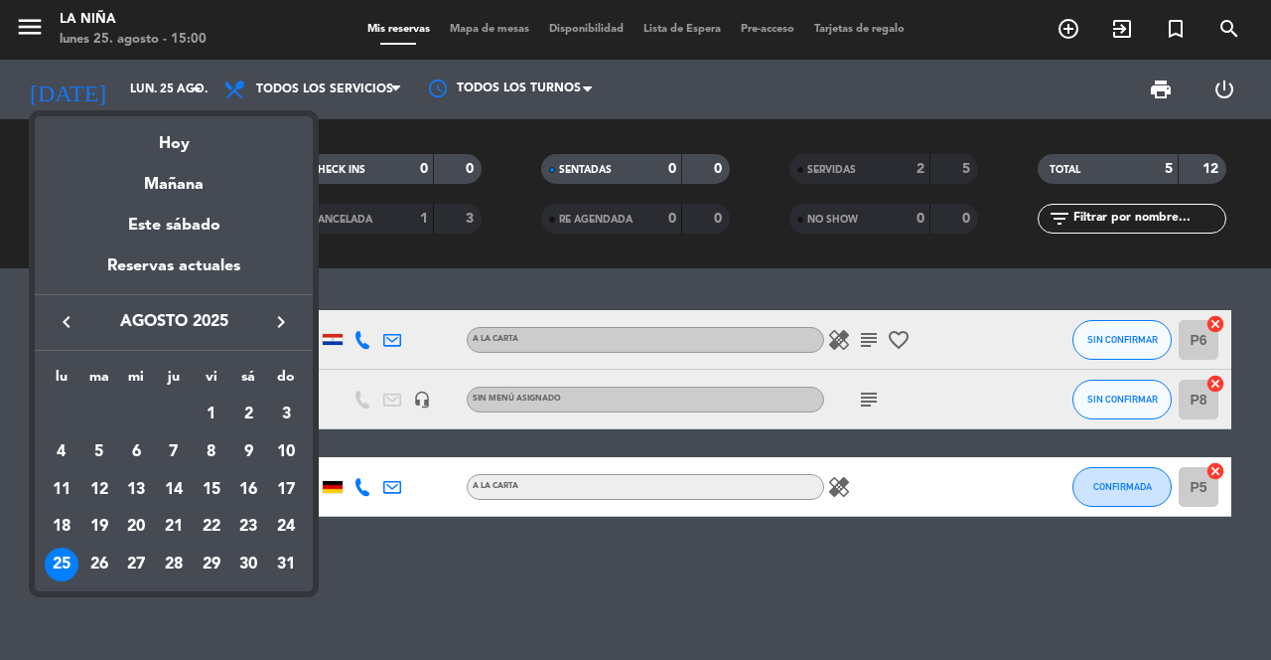
click at [413, 552] on div at bounding box center [635, 330] width 1271 height 660
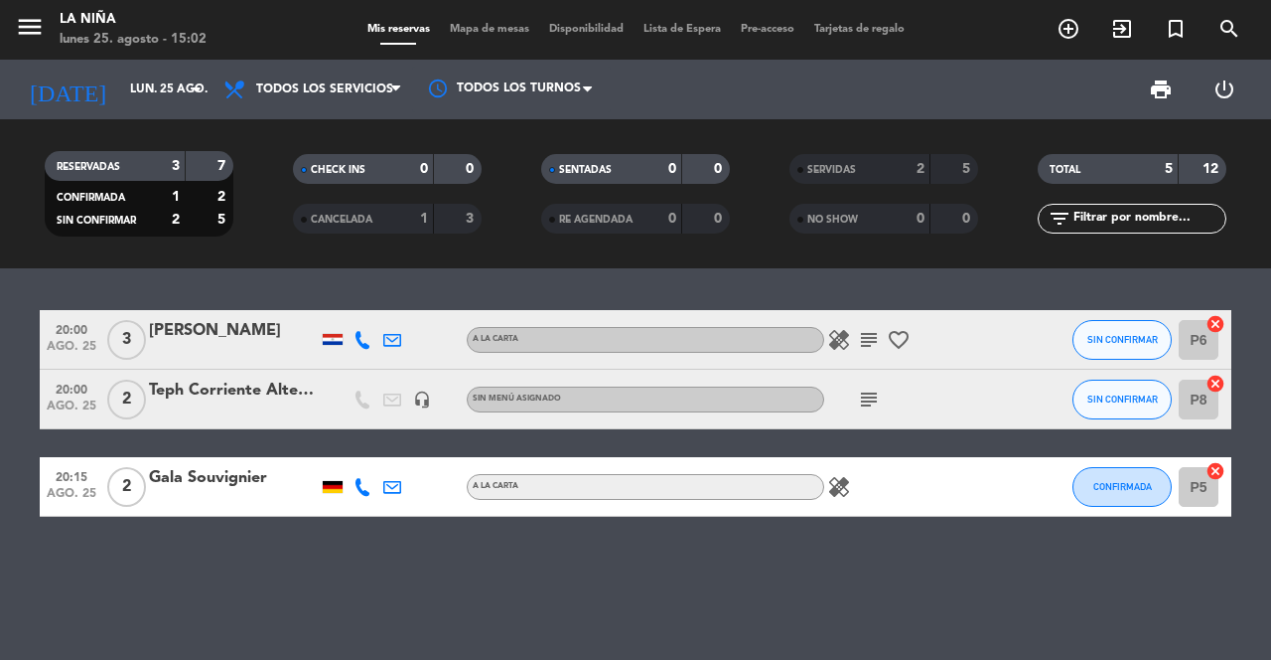
click at [874, 336] on icon "subject" at bounding box center [869, 340] width 24 height 24
click at [861, 331] on icon "subject" at bounding box center [869, 340] width 24 height 24
click at [846, 344] on icon "healing" at bounding box center [839, 340] width 24 height 24
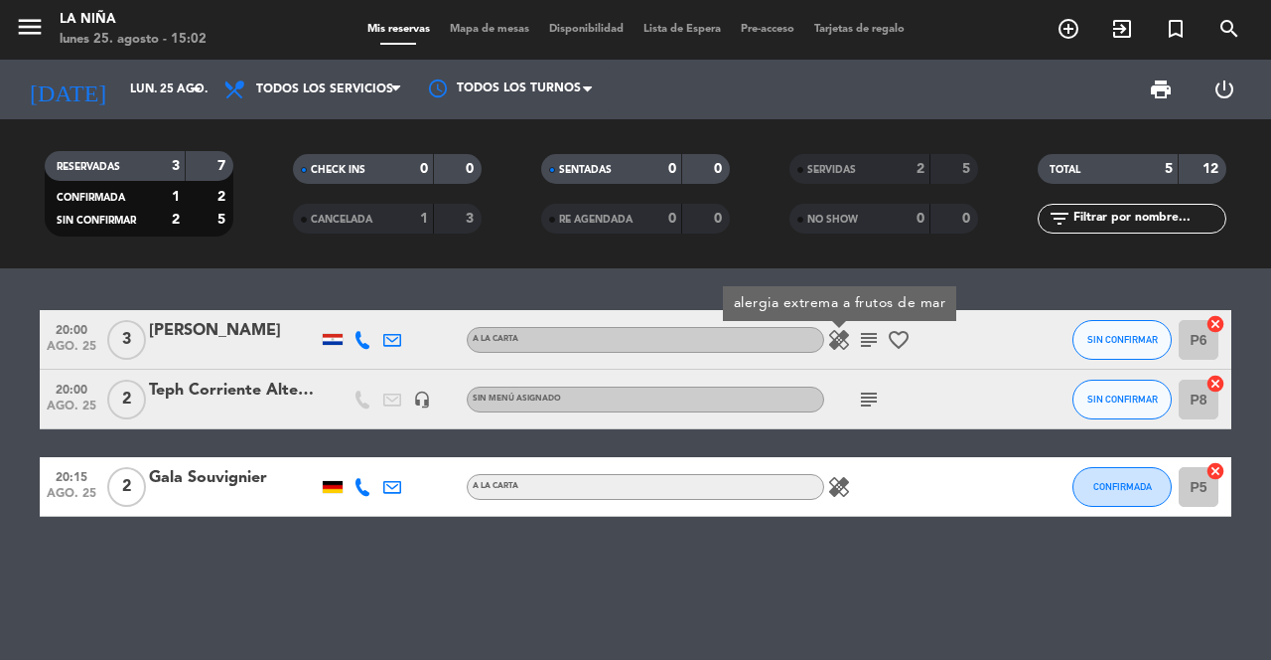
click at [910, 343] on icon "favorite_border" at bounding box center [899, 340] width 24 height 24
click at [859, 343] on icon "subject" at bounding box center [869, 340] width 24 height 24
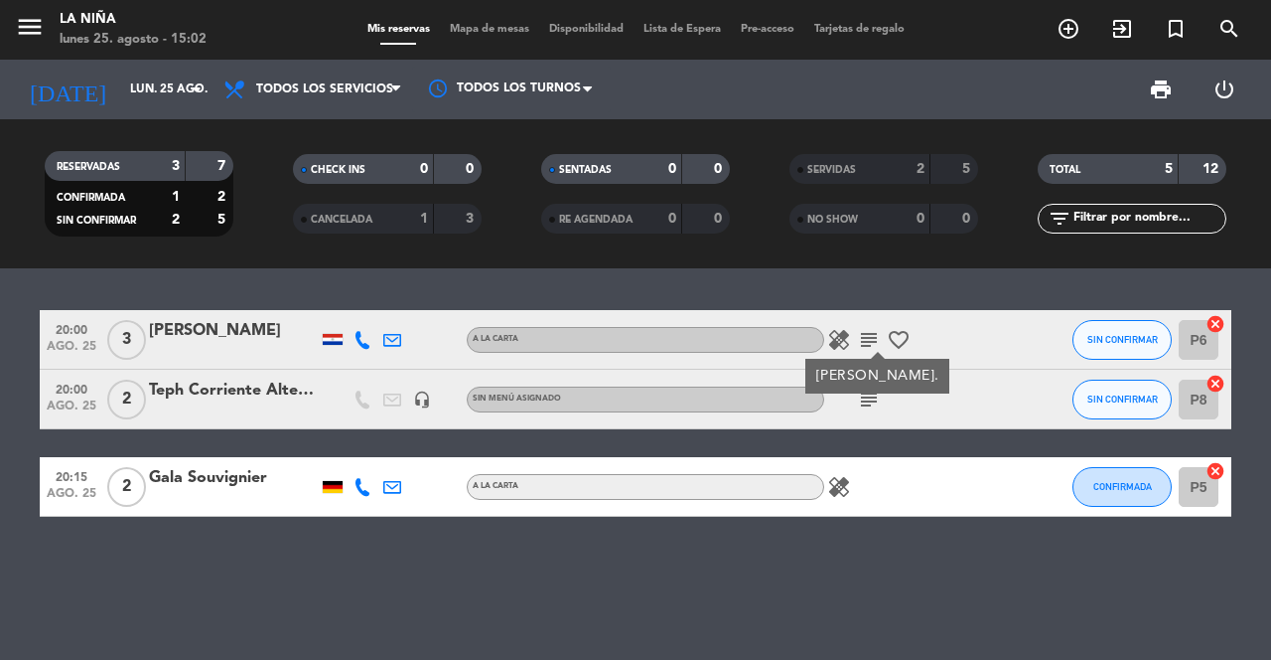
click at [879, 340] on icon "subject" at bounding box center [869, 340] width 24 height 24
click at [848, 351] on icon "healing" at bounding box center [839, 340] width 24 height 24
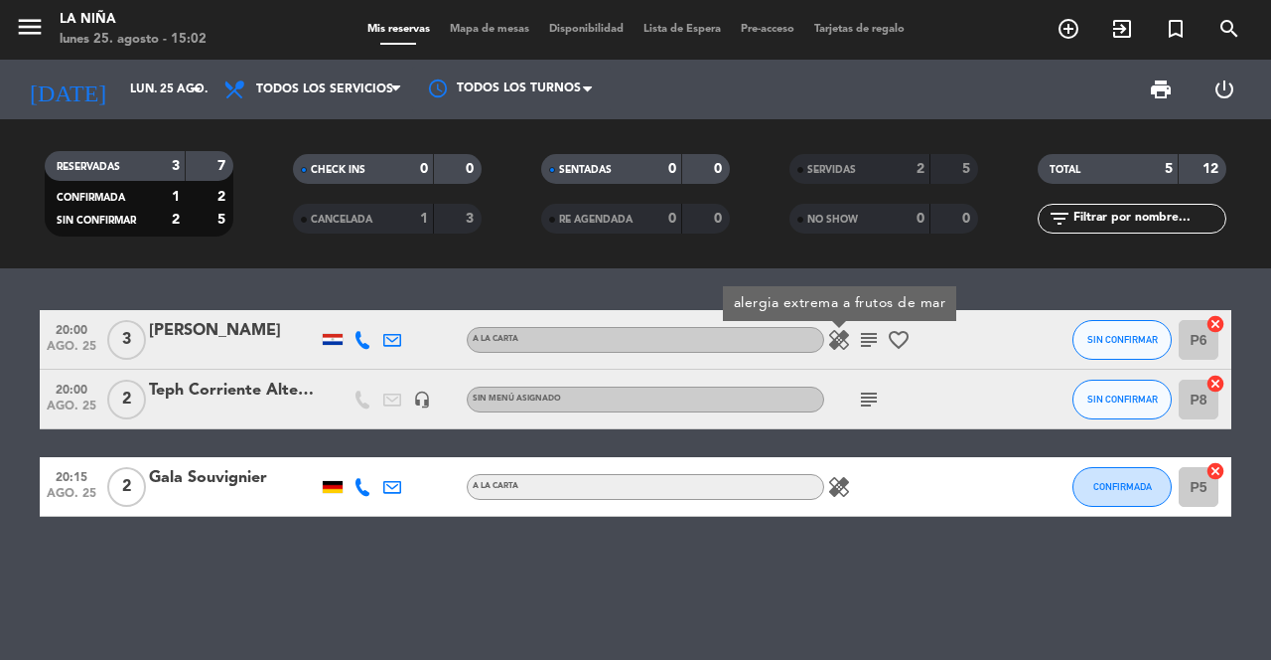
click at [869, 347] on icon "subject" at bounding box center [869, 340] width 24 height 24
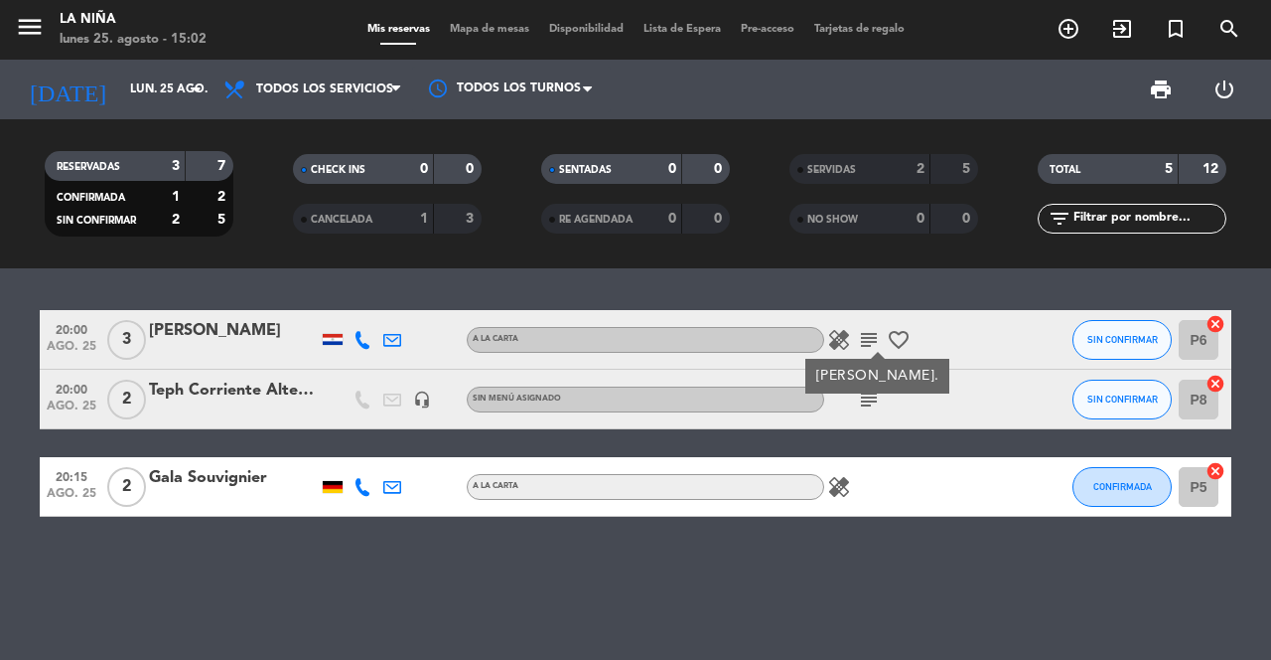
click at [858, 351] on icon "subject" at bounding box center [869, 340] width 24 height 24
click at [846, 345] on icon "healing" at bounding box center [839, 340] width 24 height 24
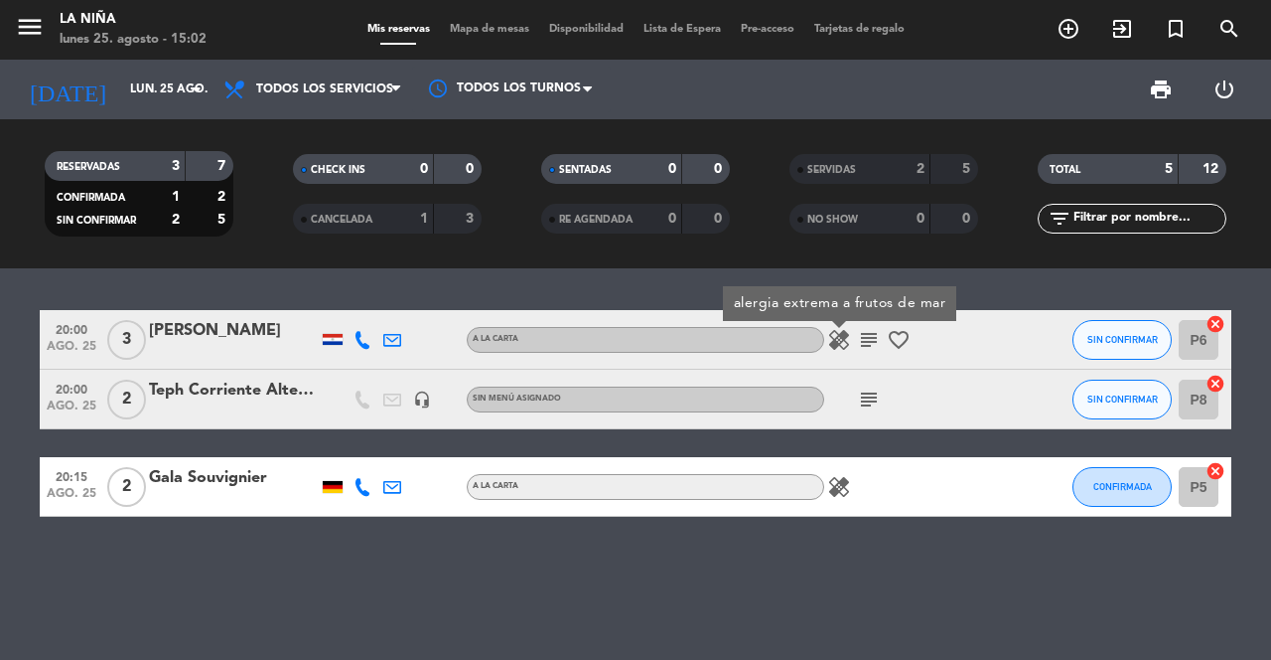
click at [871, 348] on icon "subject" at bounding box center [869, 340] width 24 height 24
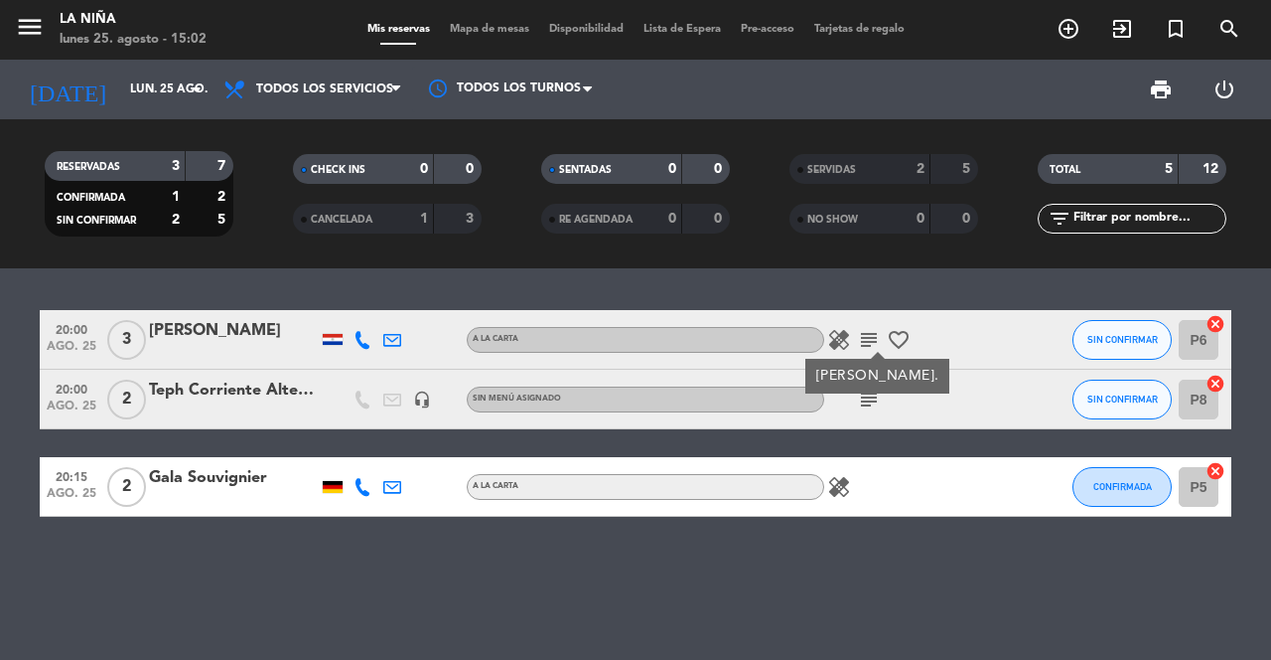
click at [846, 480] on icon "healing" at bounding box center [839, 487] width 24 height 24
click at [869, 423] on div "subject" at bounding box center [913, 398] width 179 height 59
click at [819, 348] on div "A la Carta" at bounding box center [646, 340] width 358 height 26
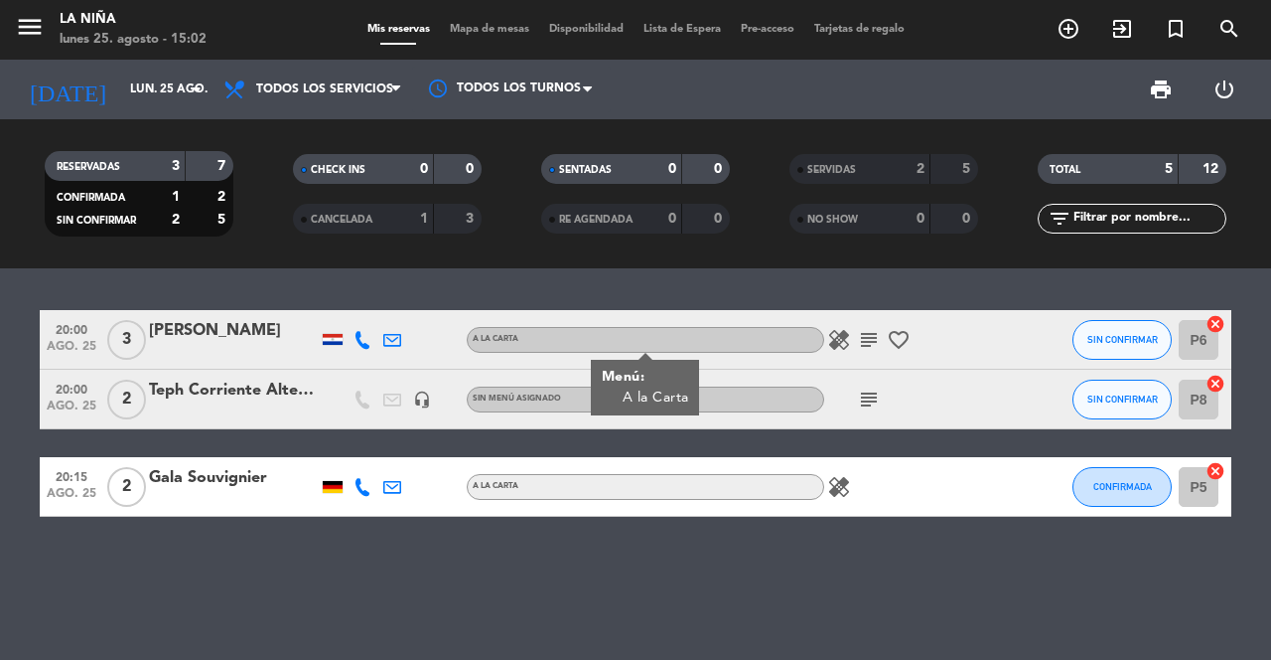
click at [868, 347] on icon "subject" at bounding box center [869, 340] width 24 height 24
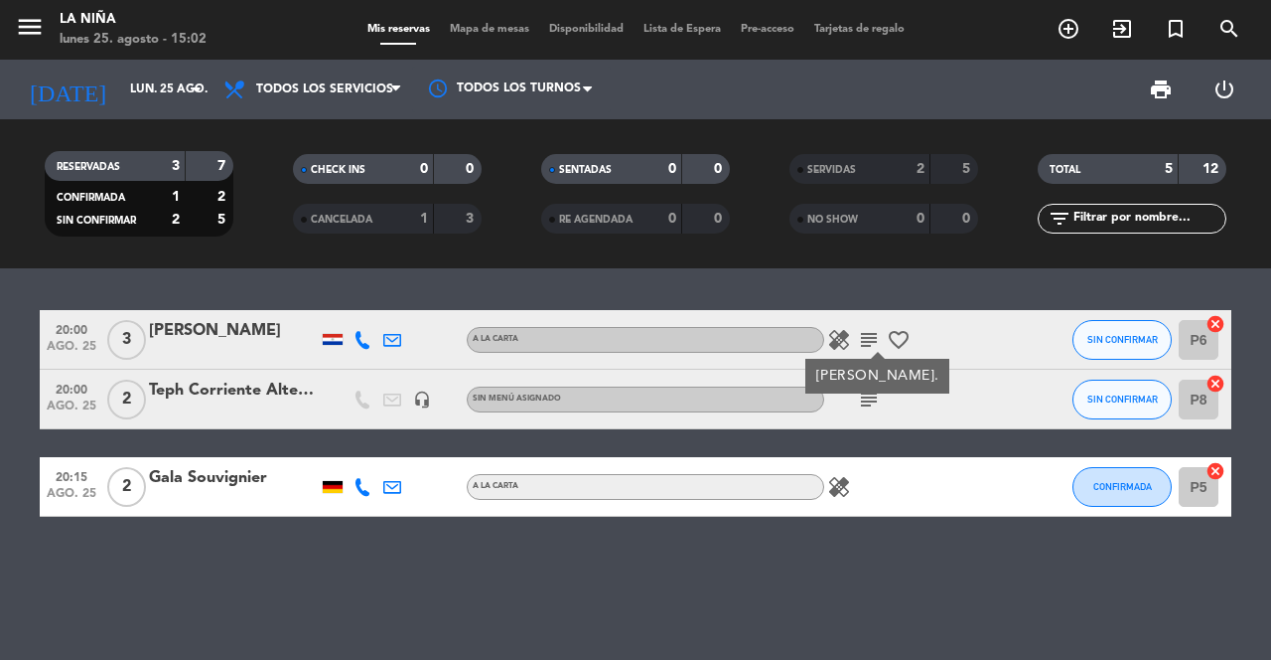
click at [899, 344] on icon "favorite_border" at bounding box center [899, 340] width 24 height 24
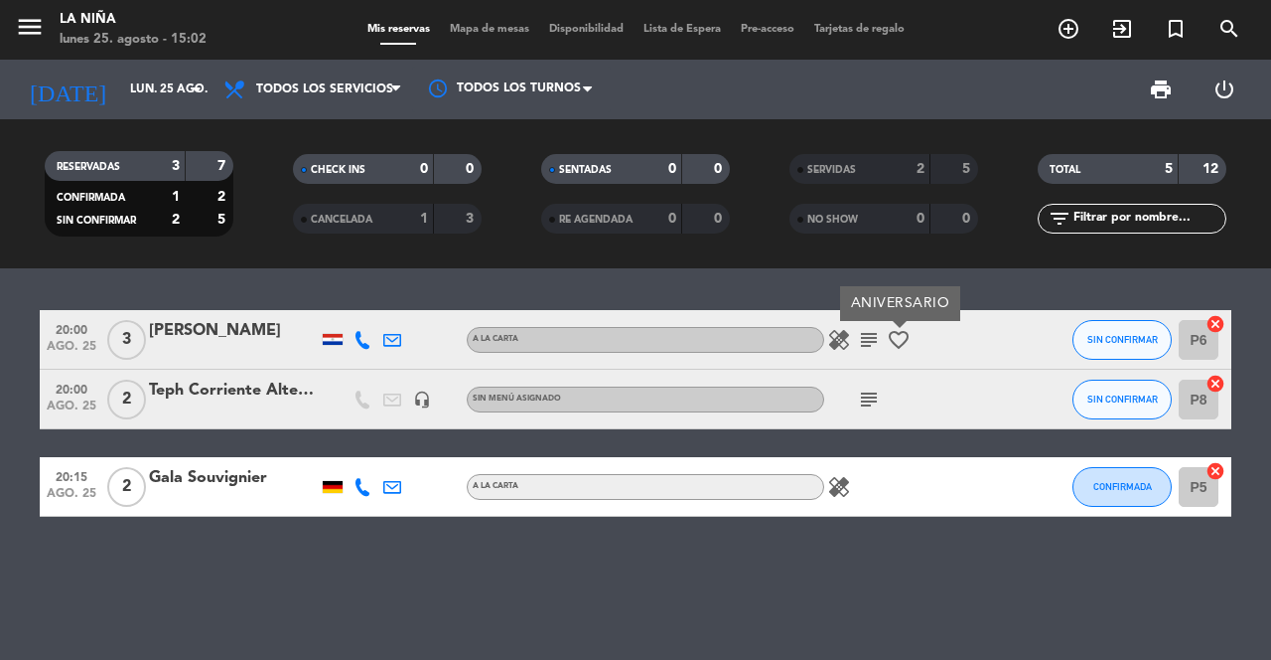
click at [835, 336] on icon "healing" at bounding box center [839, 340] width 24 height 24
click at [872, 342] on icon "subject" at bounding box center [869, 340] width 24 height 24
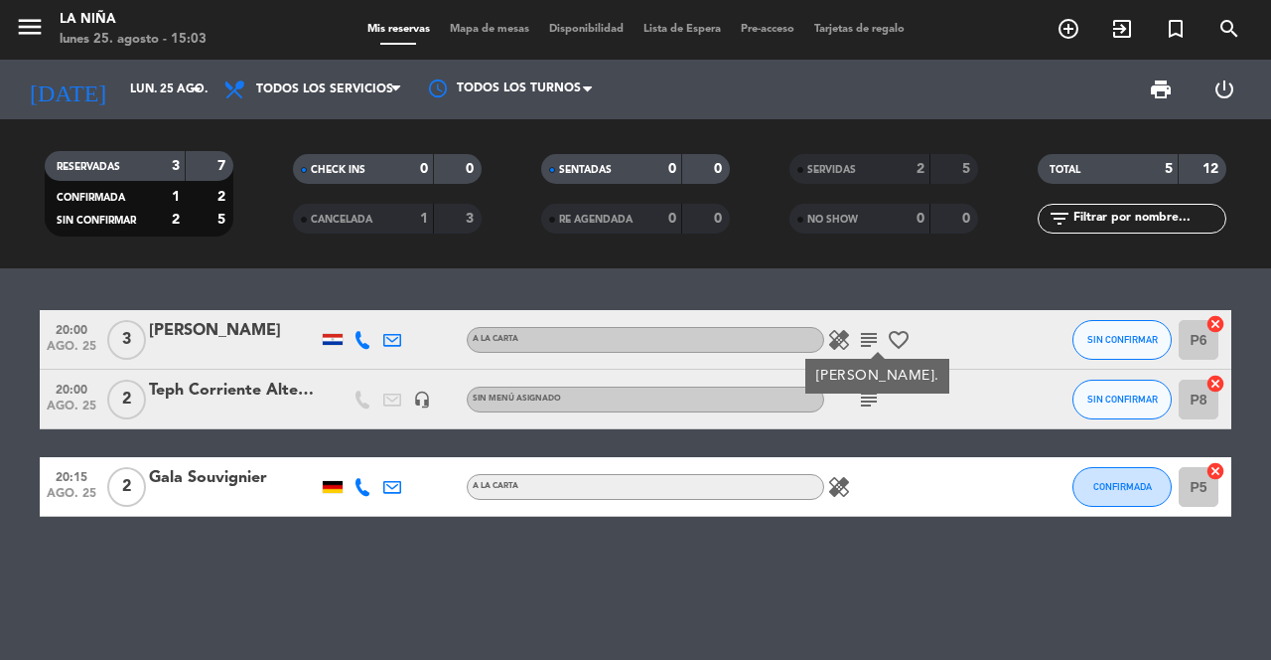
click at [902, 341] on icon "favorite_border" at bounding box center [899, 340] width 24 height 24
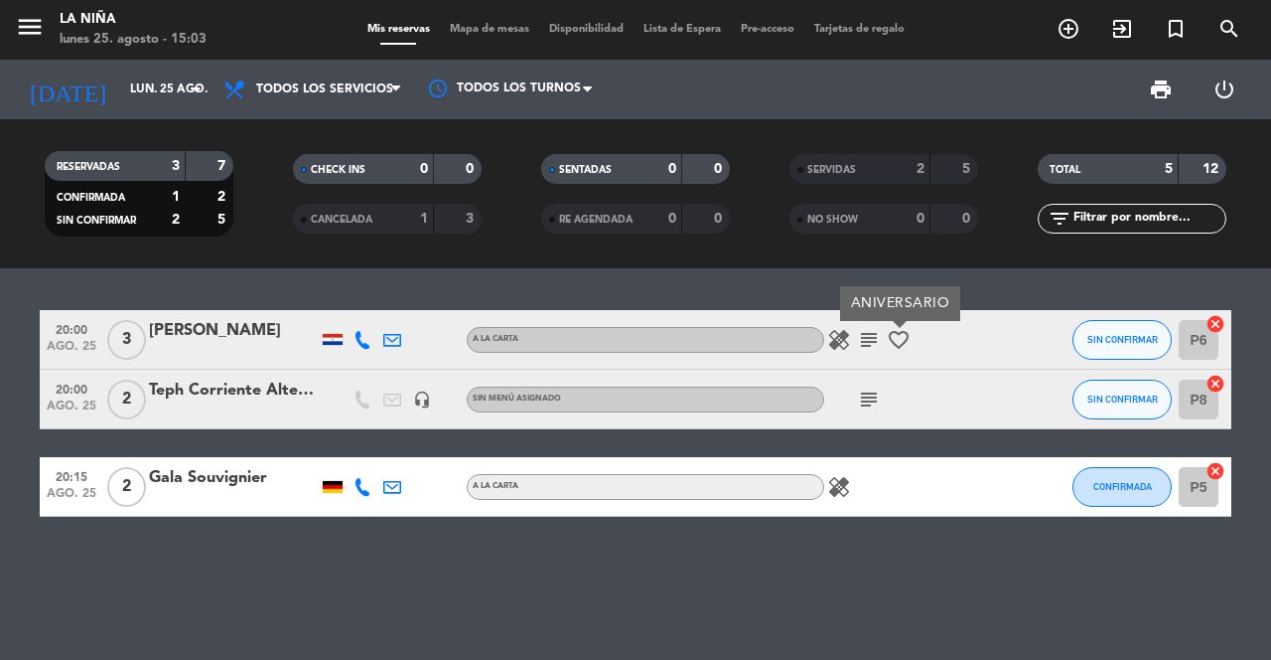
click at [868, 401] on icon "subject" at bounding box center [869, 399] width 24 height 24
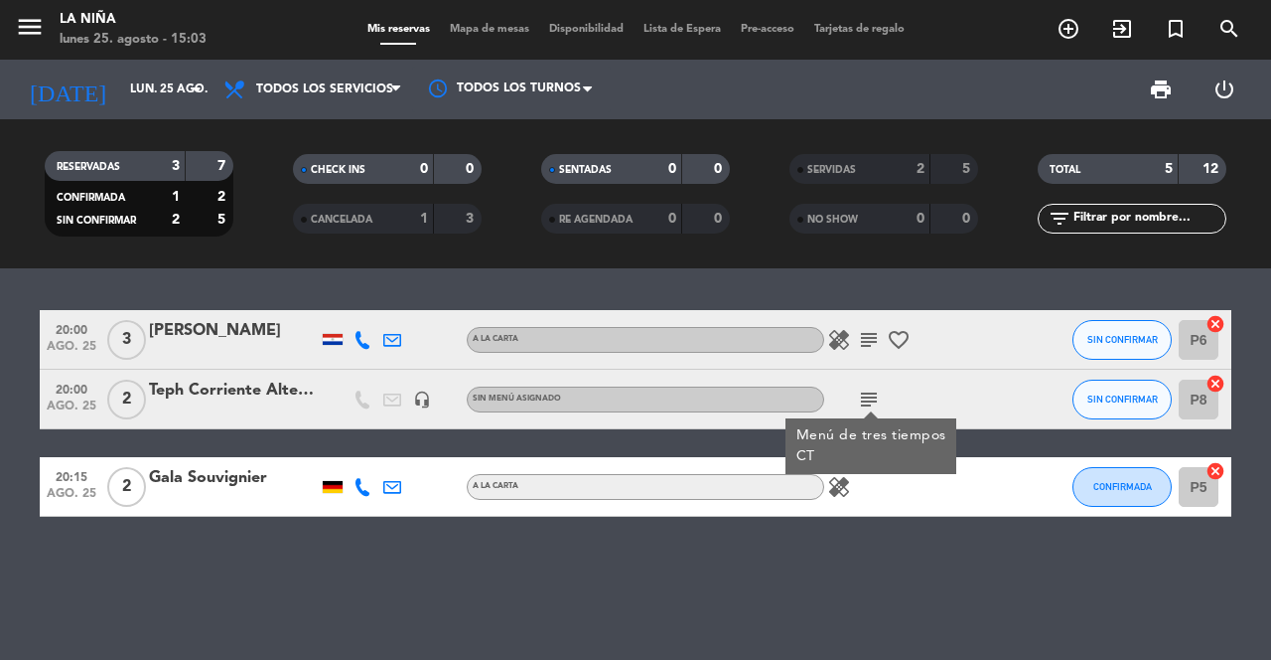
click at [844, 492] on icon "healing" at bounding box center [839, 487] width 24 height 24
